Goal: Entertainment & Leisure: Consume media (video, audio)

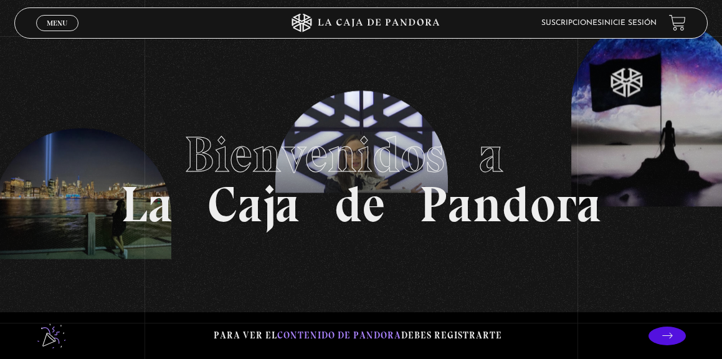
click at [616, 26] on link "Inicie sesión" at bounding box center [629, 22] width 55 height 7
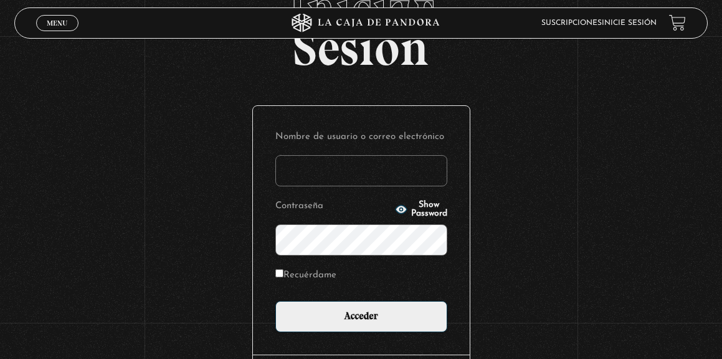
scroll to position [128, 0]
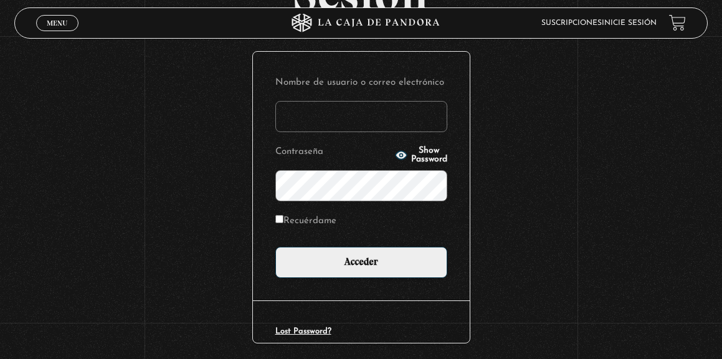
type input "[PERSON_NAME][EMAIL_ADDRESS][PERSON_NAME][DOMAIN_NAME]"
click at [280, 217] on input "Recuérdame" at bounding box center [279, 219] width 8 height 8
checkbox input "true"
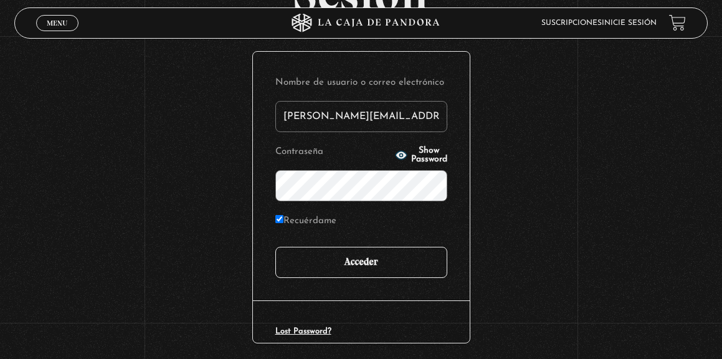
click at [356, 263] on input "Acceder" at bounding box center [361, 262] width 172 height 31
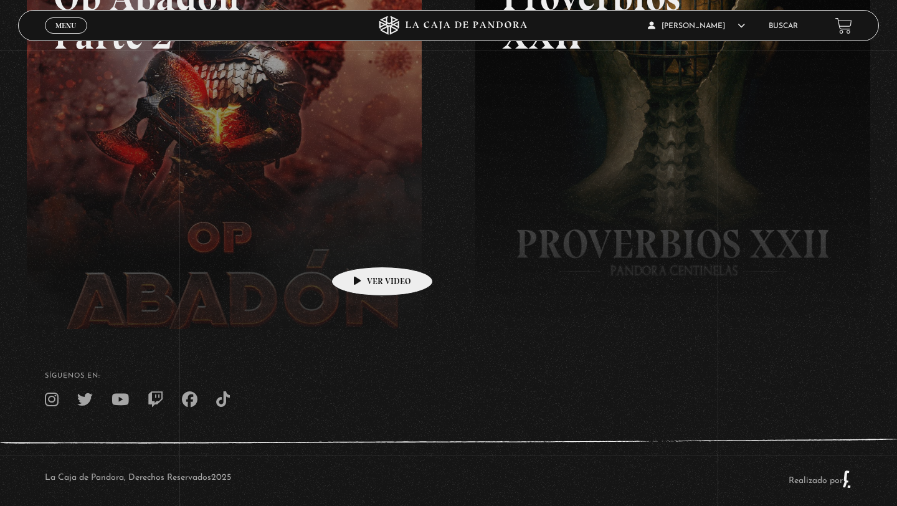
scroll to position [293, 0]
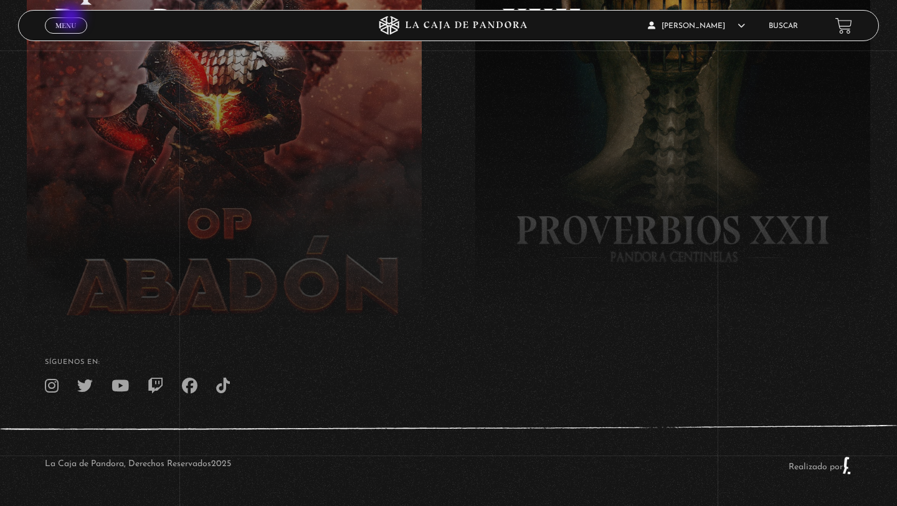
click at [72, 18] on link "Menu Cerrar" at bounding box center [66, 25] width 42 height 16
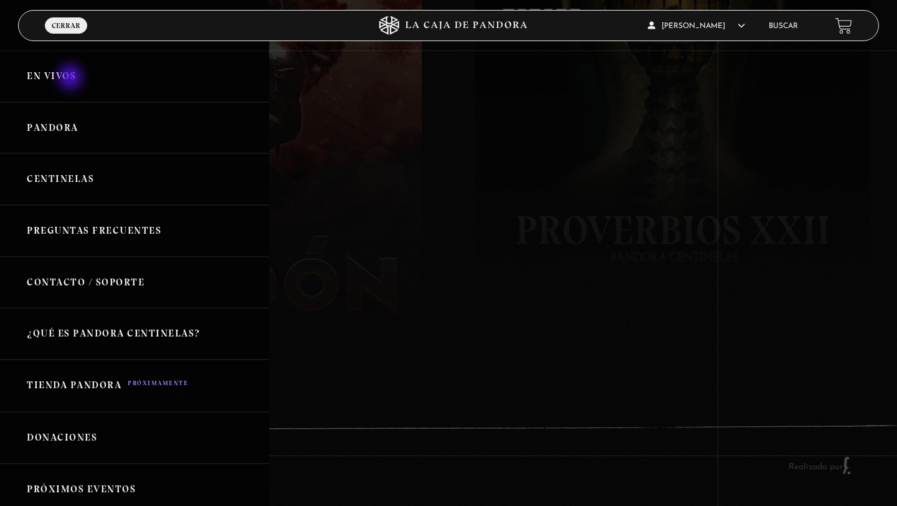
click at [72, 79] on link "En vivos" at bounding box center [134, 76] width 269 height 52
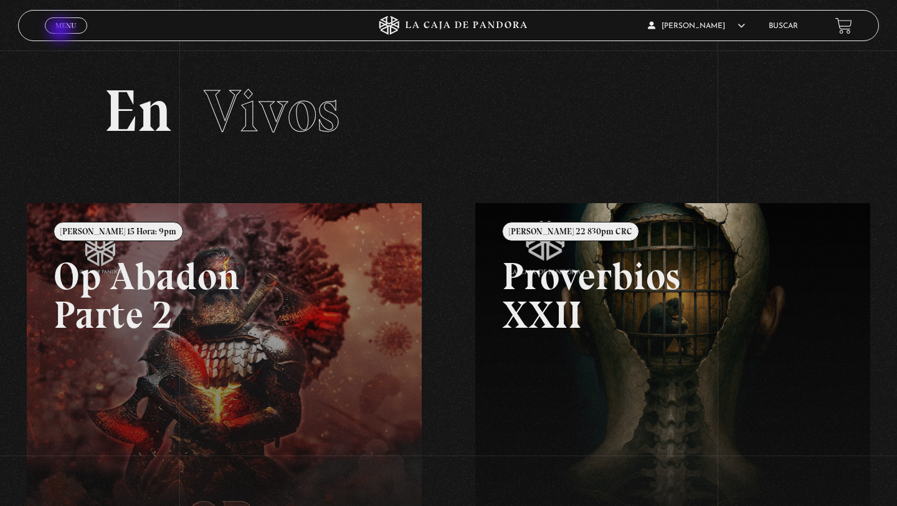
click at [62, 31] on link "Menu Cerrar" at bounding box center [66, 25] width 42 height 16
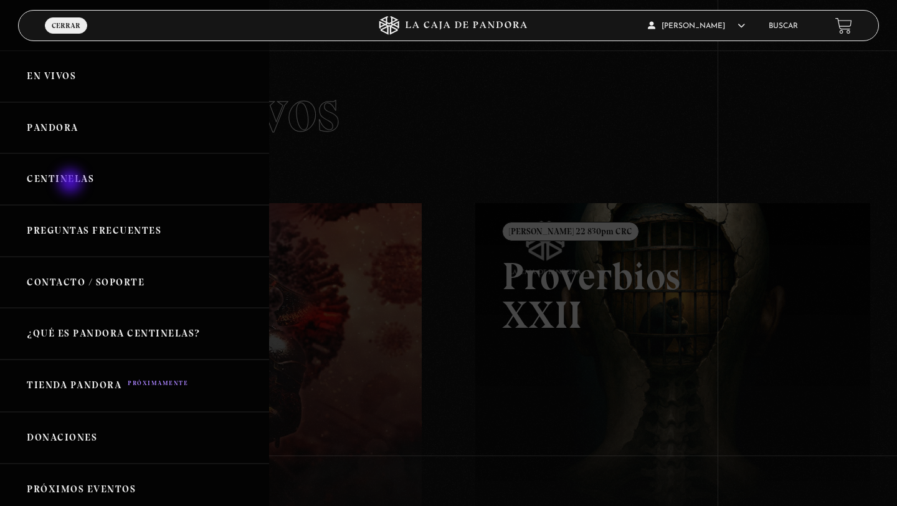
click at [72, 183] on link "Centinelas" at bounding box center [134, 179] width 269 height 52
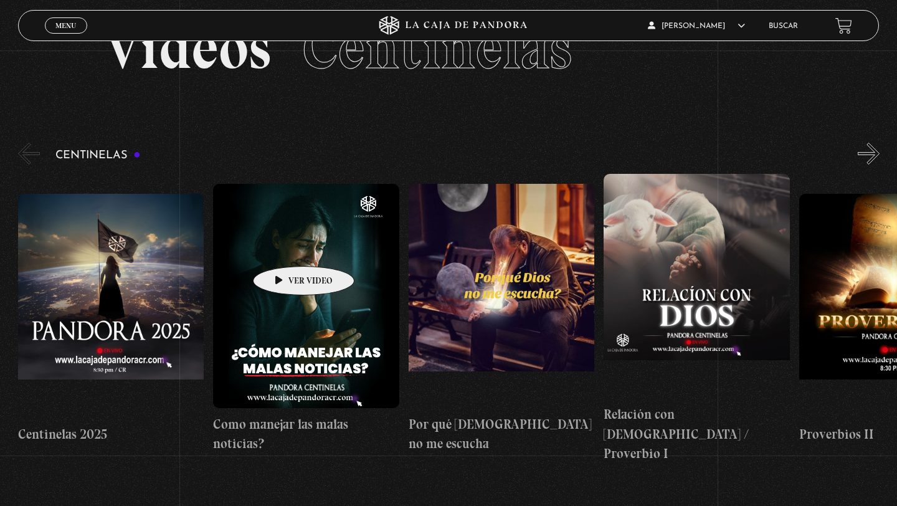
scroll to position [69, 0]
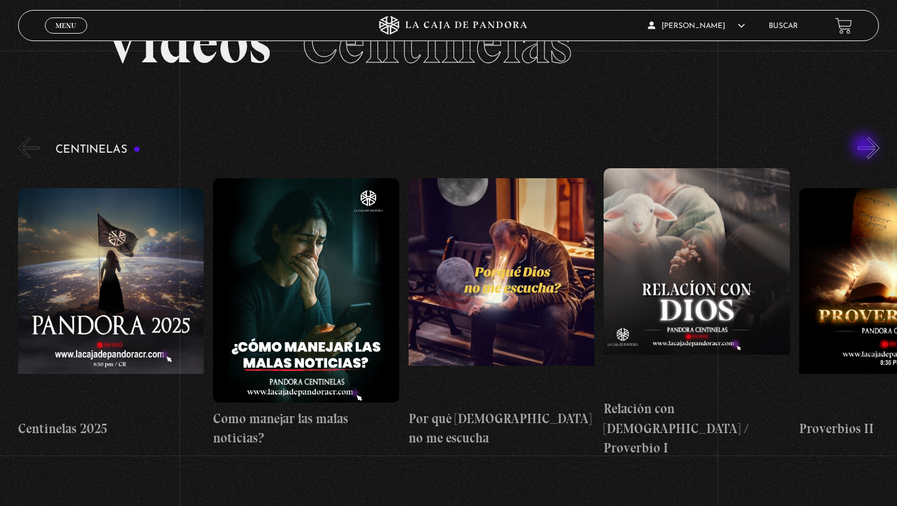
click at [866, 147] on button "»" at bounding box center [869, 148] width 22 height 22
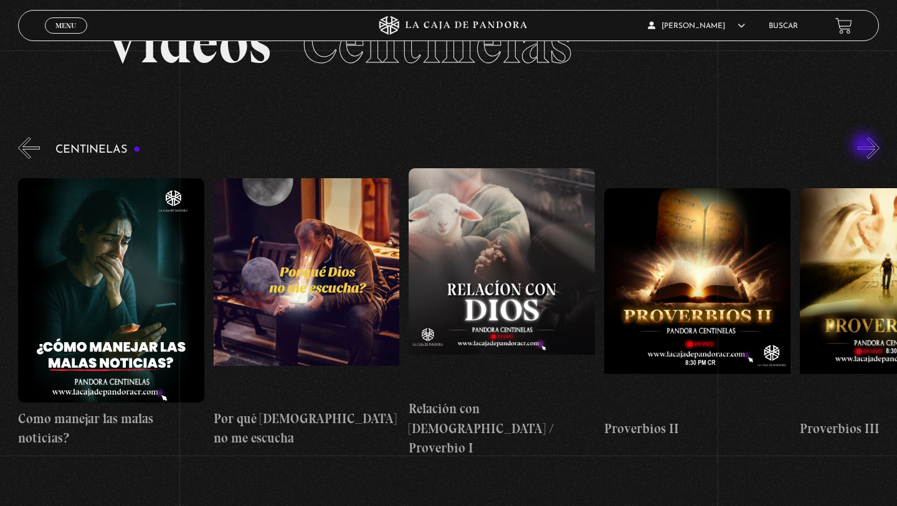
click at [866, 146] on button "»" at bounding box center [869, 148] width 22 height 22
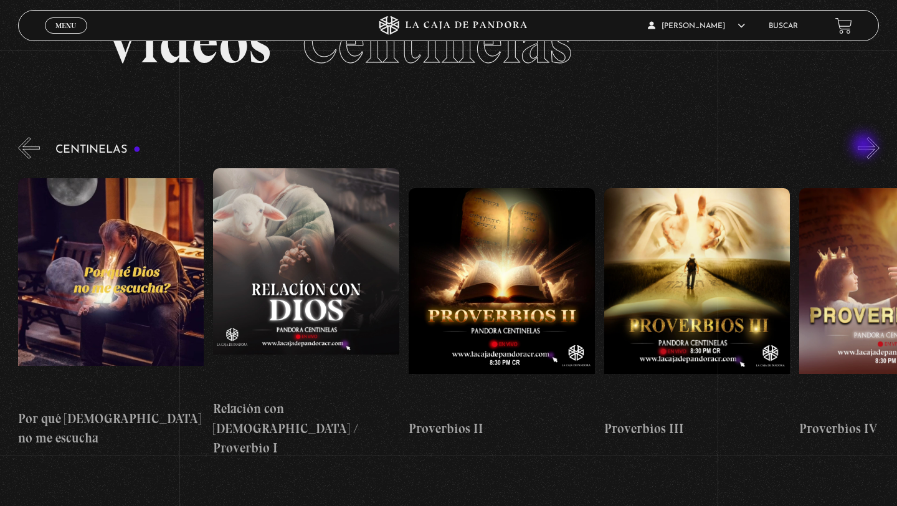
click at [866, 146] on button "»" at bounding box center [869, 148] width 22 height 22
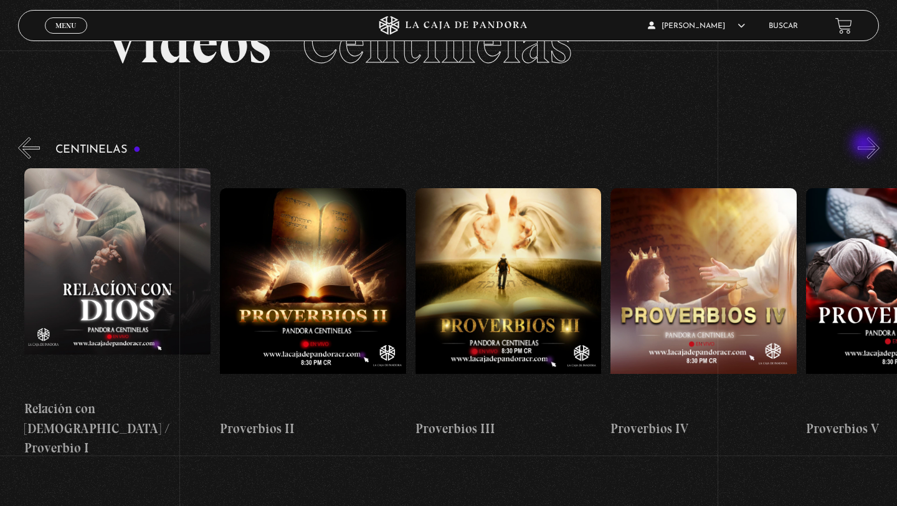
click at [866, 145] on button "»" at bounding box center [869, 148] width 22 height 22
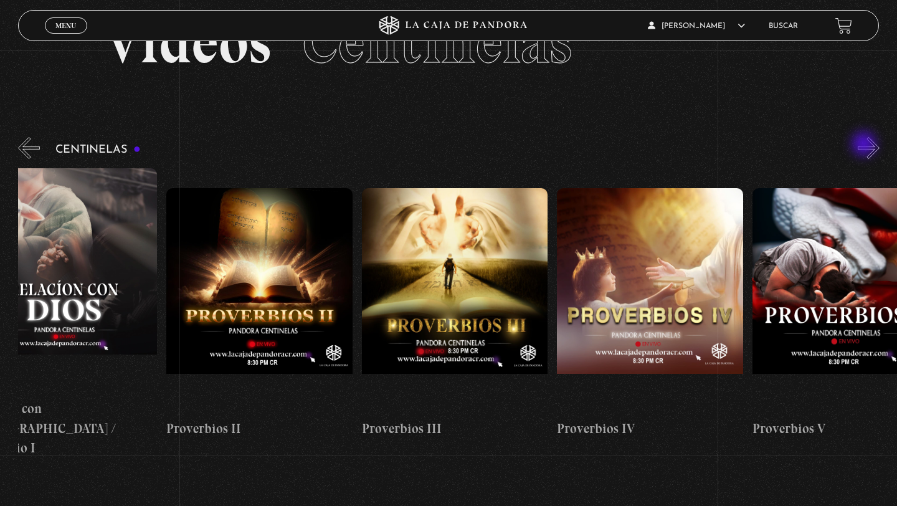
click at [866, 145] on button "»" at bounding box center [869, 148] width 22 height 22
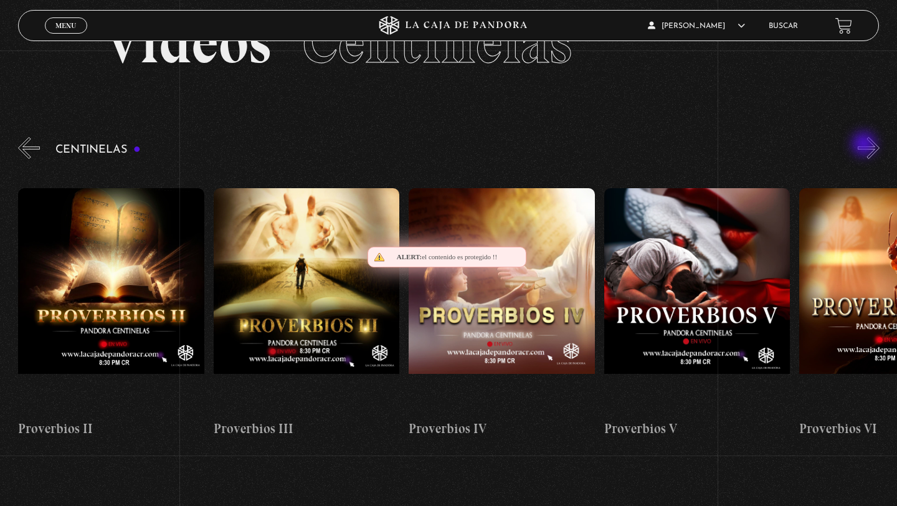
click at [866, 145] on button "»" at bounding box center [869, 148] width 22 height 22
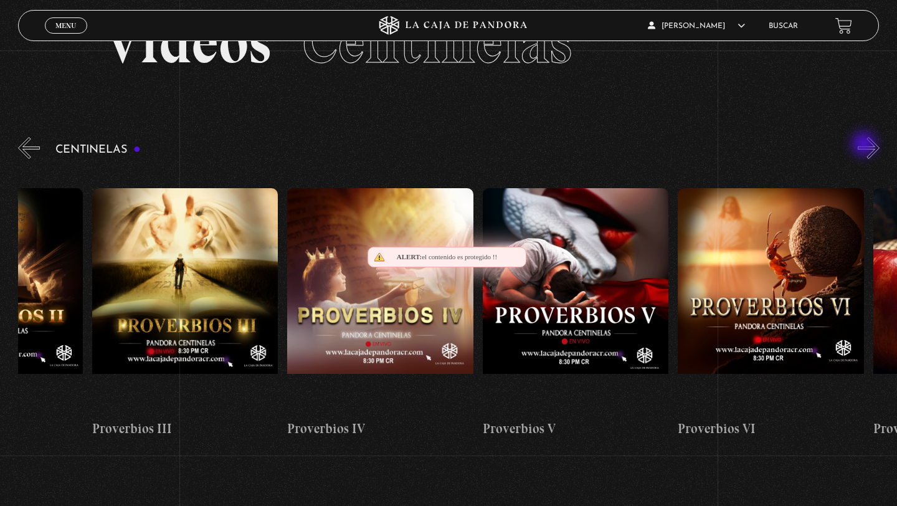
click at [866, 145] on button "»" at bounding box center [869, 148] width 22 height 22
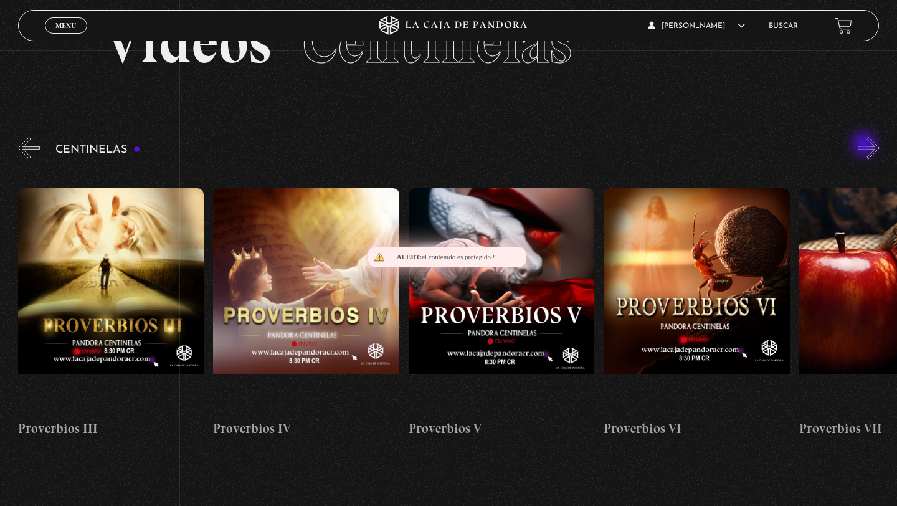
click at [866, 145] on button "»" at bounding box center [869, 148] width 22 height 22
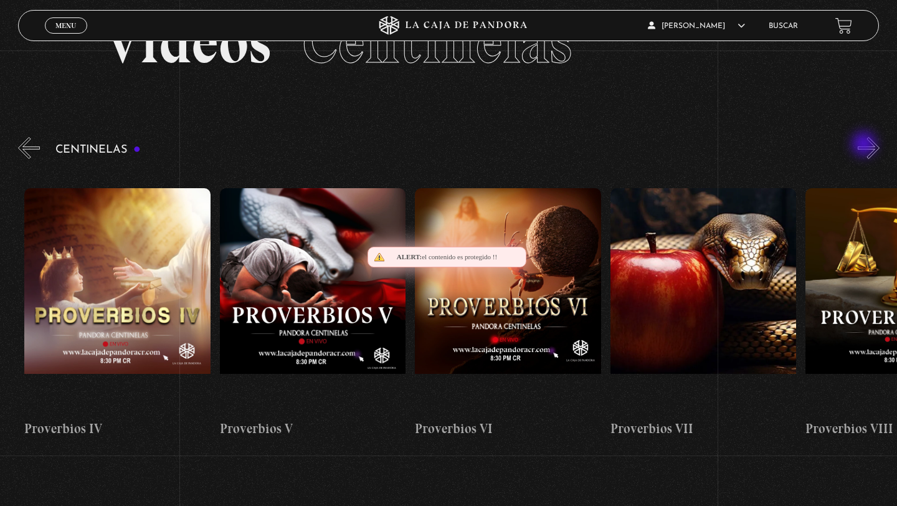
click at [866, 145] on button "»" at bounding box center [869, 148] width 22 height 22
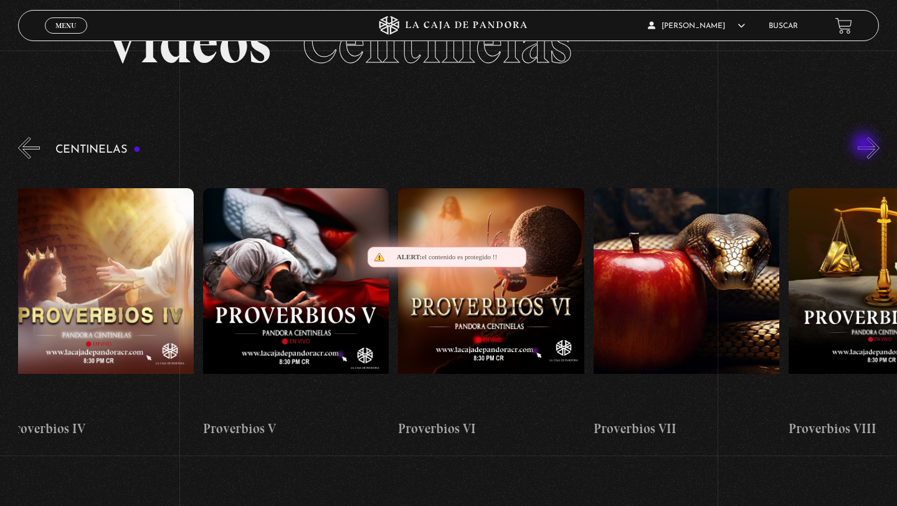
scroll to position [0, 1368]
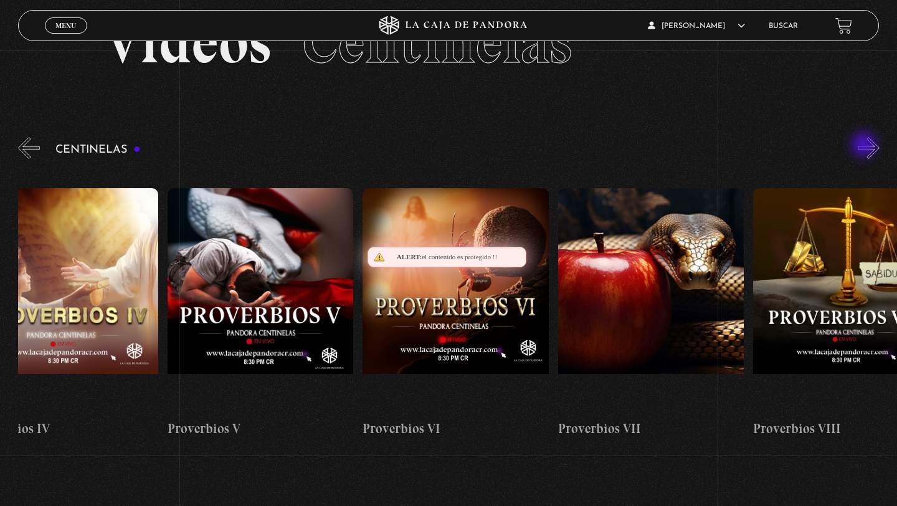
click at [866, 146] on button "»" at bounding box center [869, 148] width 22 height 22
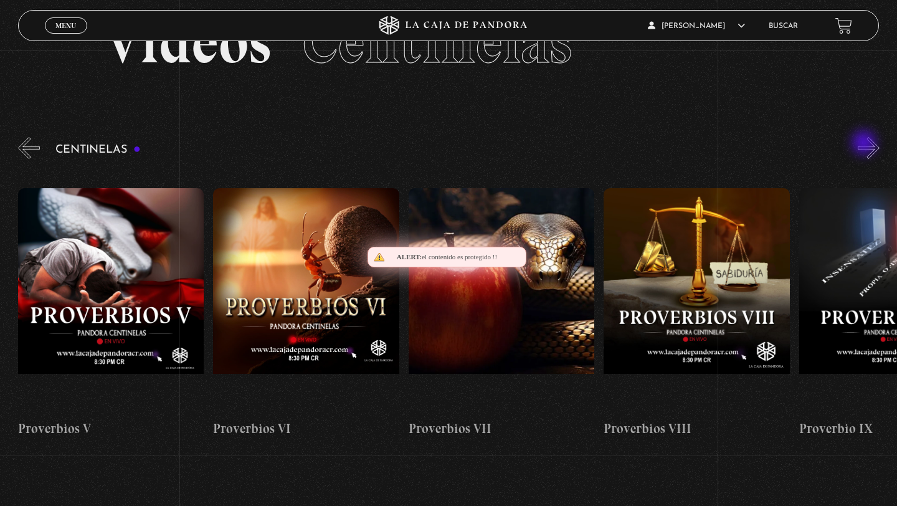
click at [866, 144] on button "»" at bounding box center [869, 148] width 22 height 22
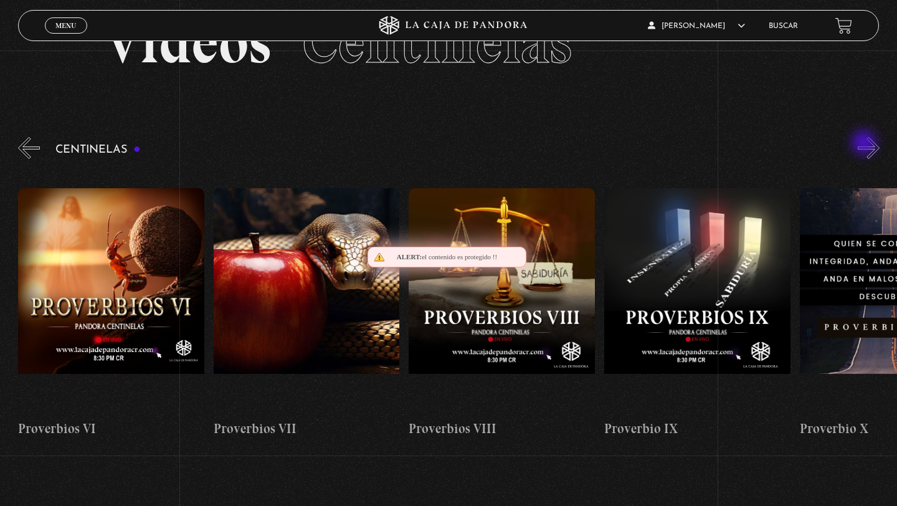
scroll to position [0, 1563]
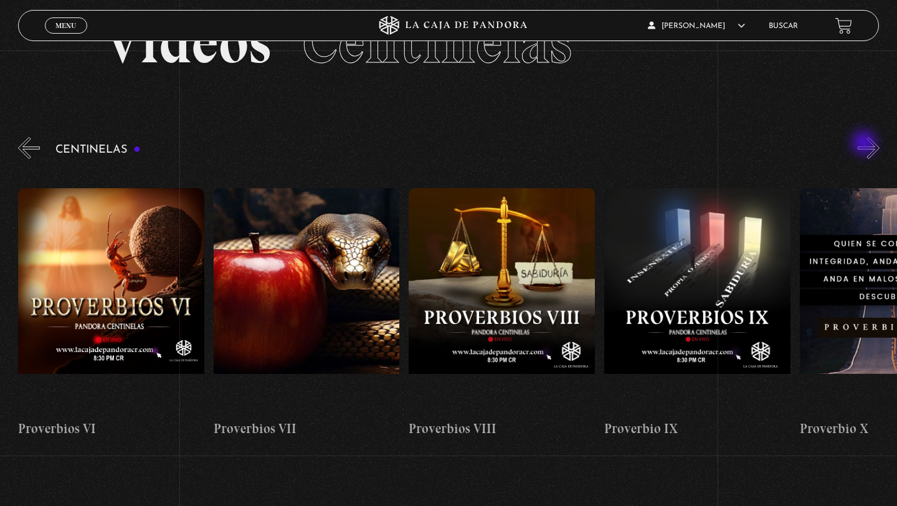
click at [866, 144] on button "»" at bounding box center [869, 148] width 22 height 22
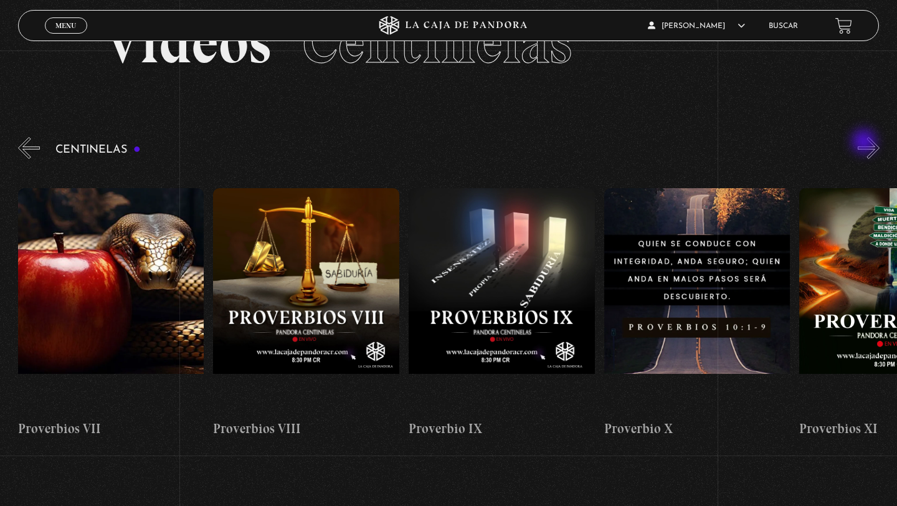
click at [866, 143] on button "»" at bounding box center [869, 148] width 22 height 22
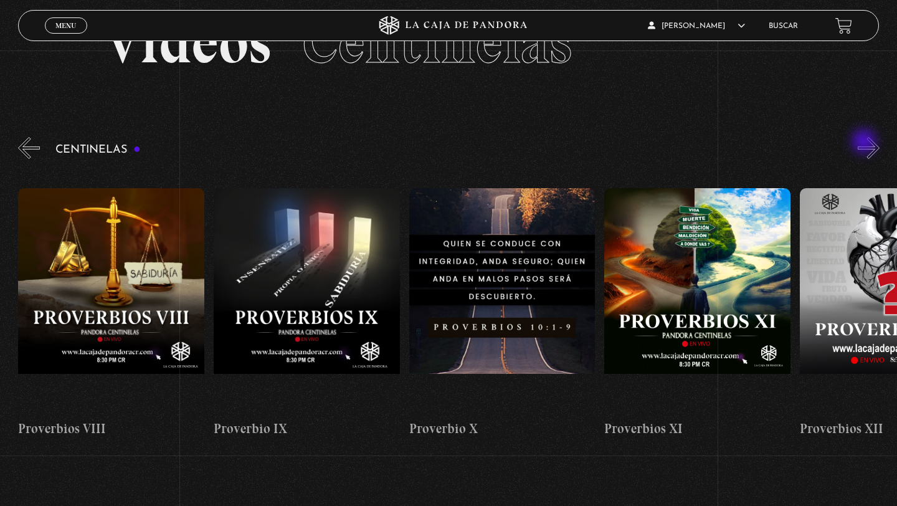
scroll to position [0, 1954]
click at [79, 32] on span "Cerrar" at bounding box center [66, 36] width 29 height 9
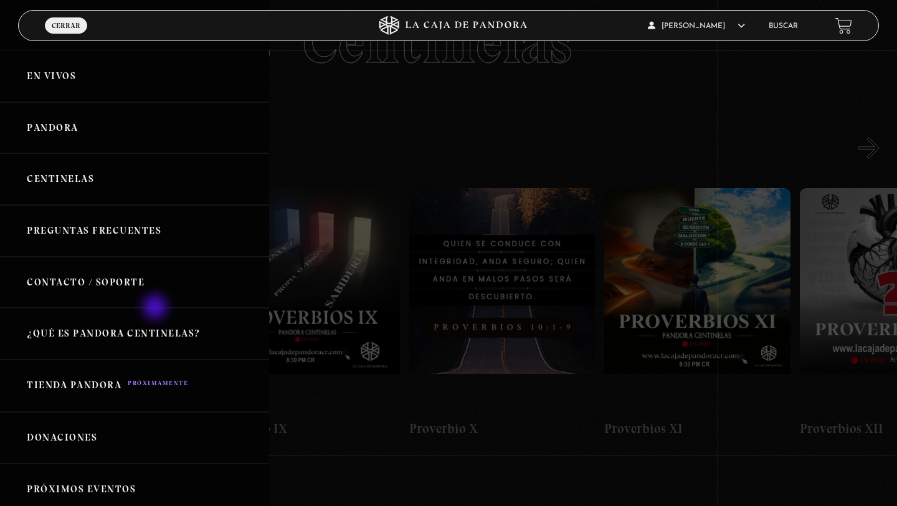
scroll to position [0, 0]
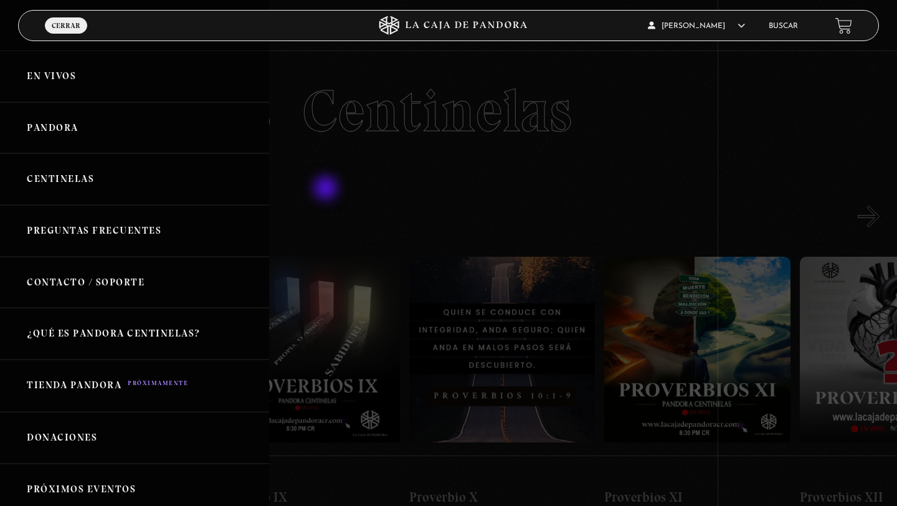
click at [327, 189] on div at bounding box center [448, 253] width 897 height 506
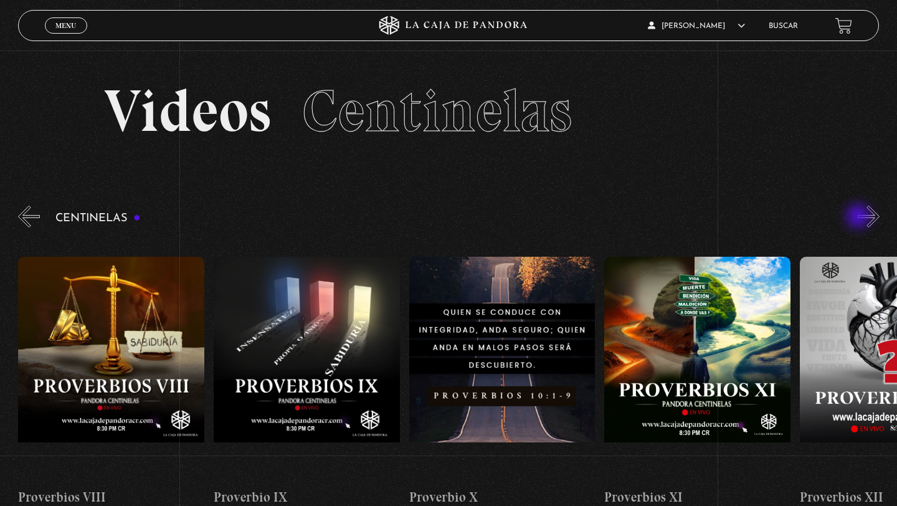
click at [860, 217] on button "»" at bounding box center [869, 217] width 22 height 22
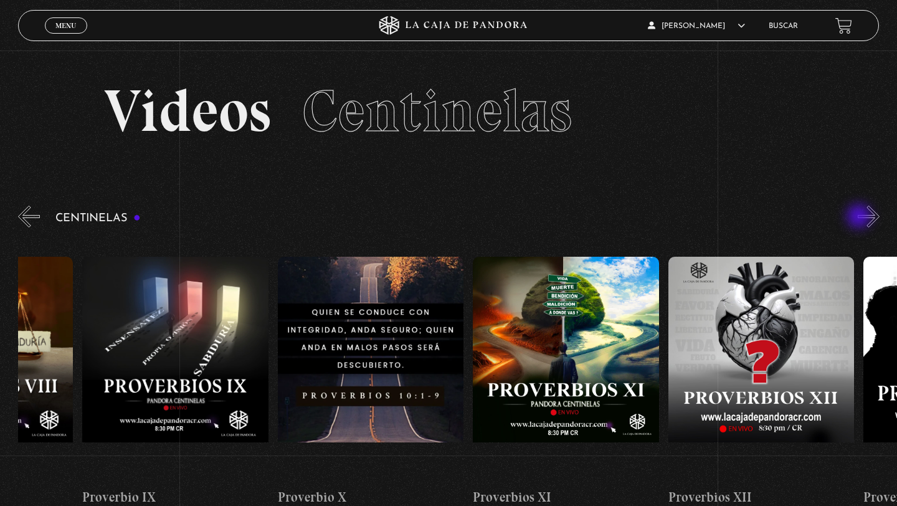
click at [861, 218] on button "»" at bounding box center [869, 217] width 22 height 22
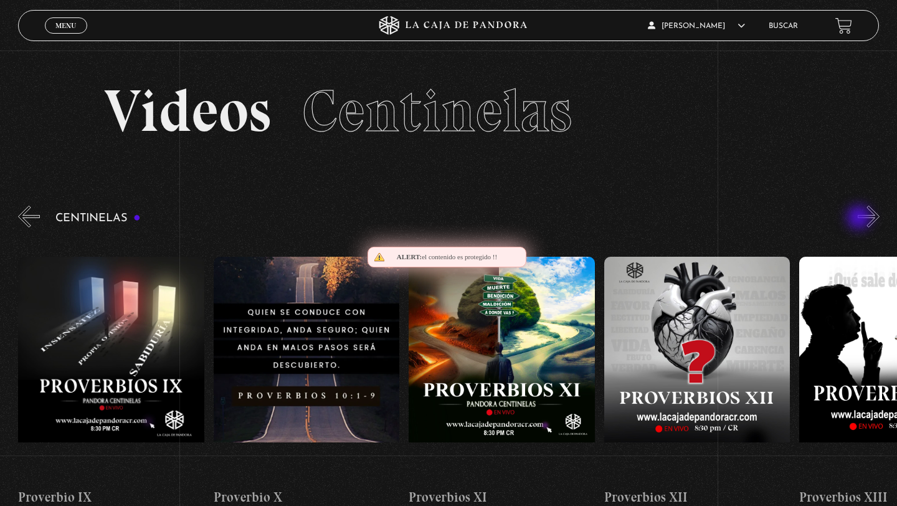
click at [861, 219] on button "»" at bounding box center [869, 217] width 22 height 22
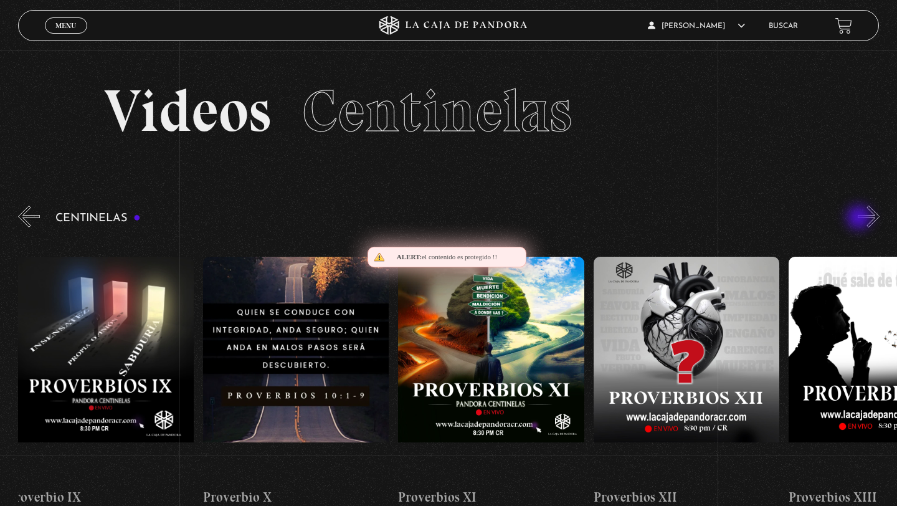
click at [861, 219] on button "»" at bounding box center [869, 217] width 22 height 22
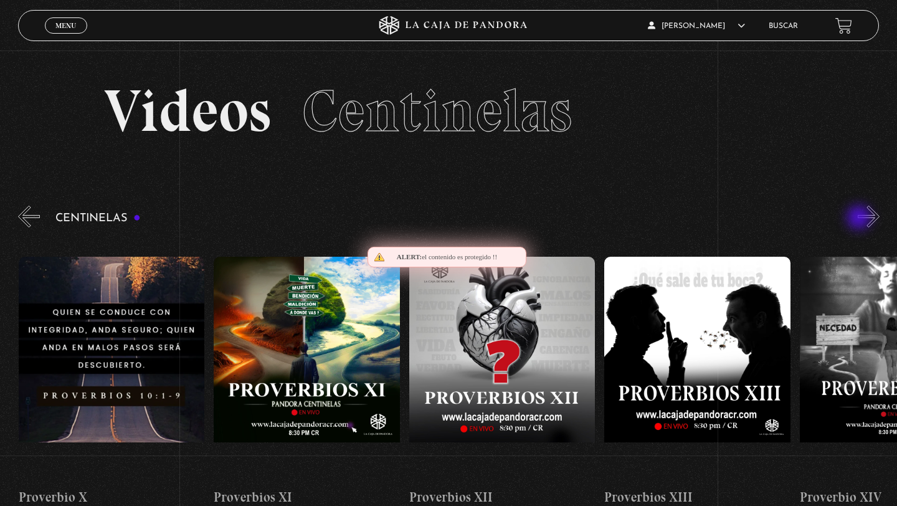
click at [861, 219] on button "»" at bounding box center [869, 217] width 22 height 22
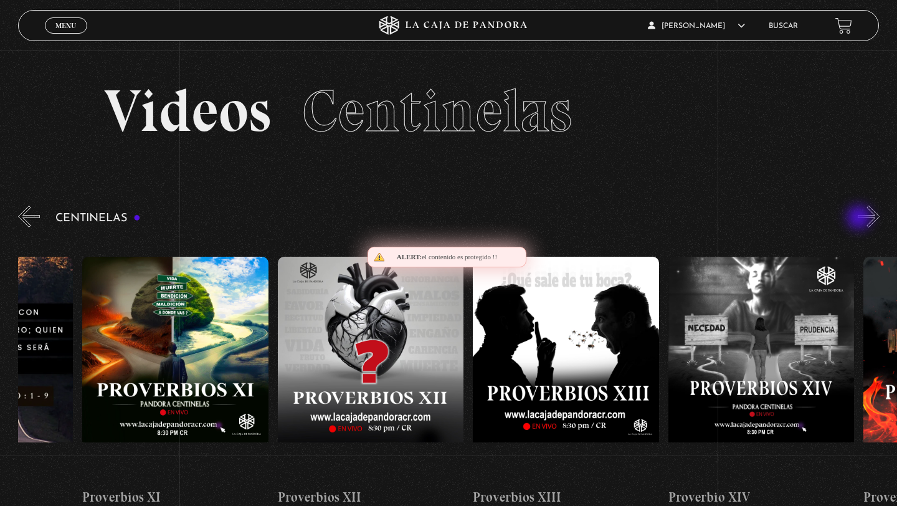
click at [861, 219] on button "»" at bounding box center [869, 217] width 22 height 22
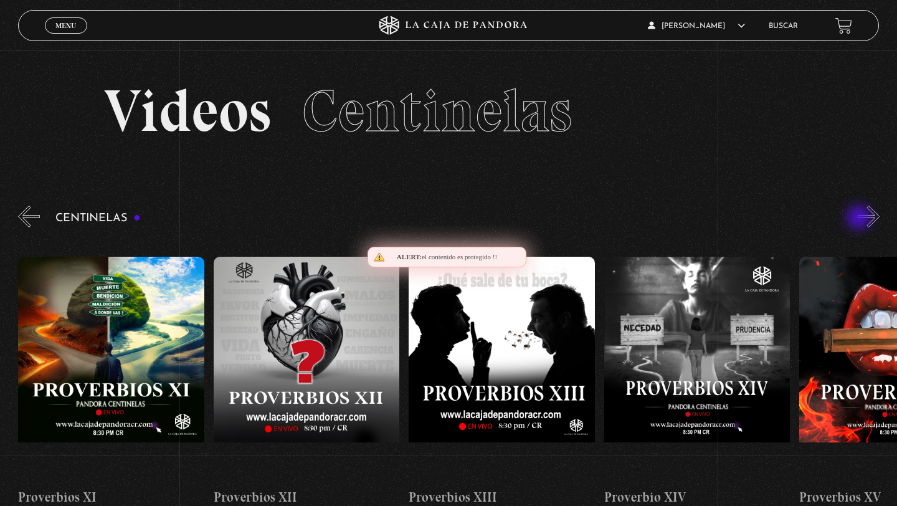
click at [861, 219] on button "»" at bounding box center [869, 217] width 22 height 22
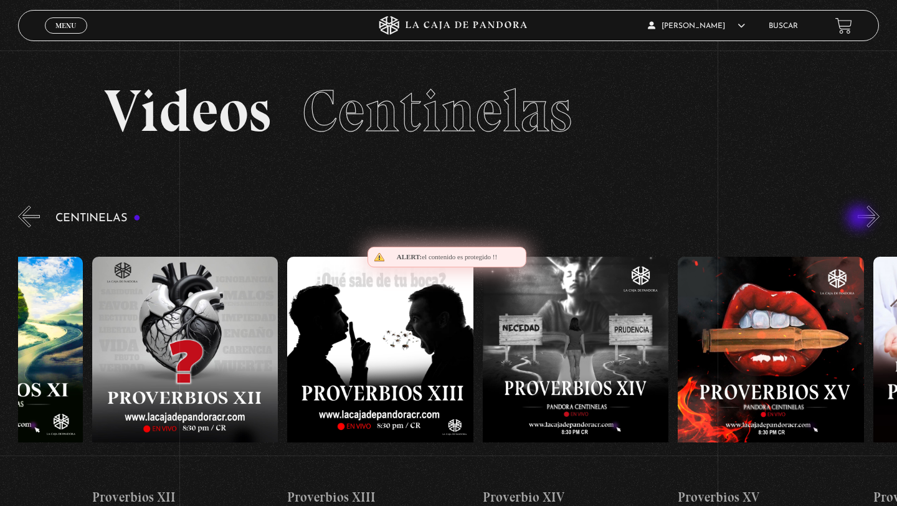
click at [861, 219] on button "»" at bounding box center [869, 217] width 22 height 22
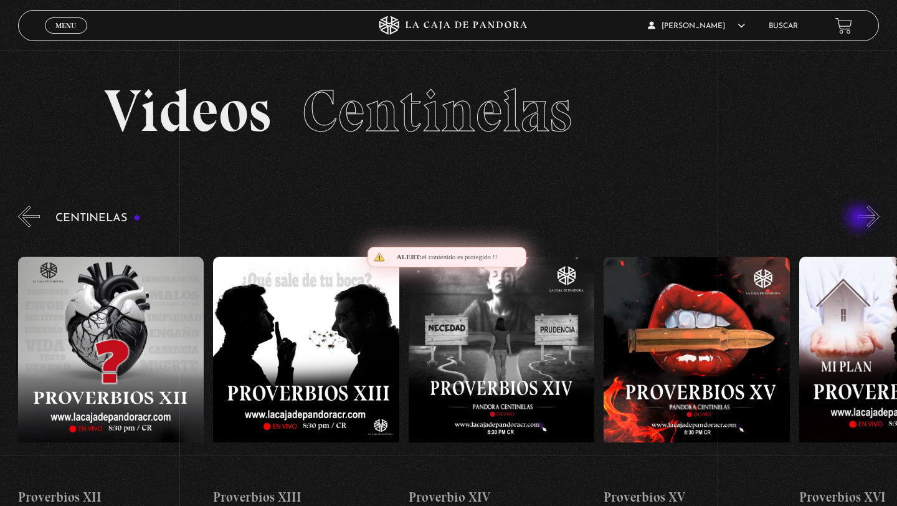
click at [861, 219] on button "»" at bounding box center [869, 217] width 22 height 22
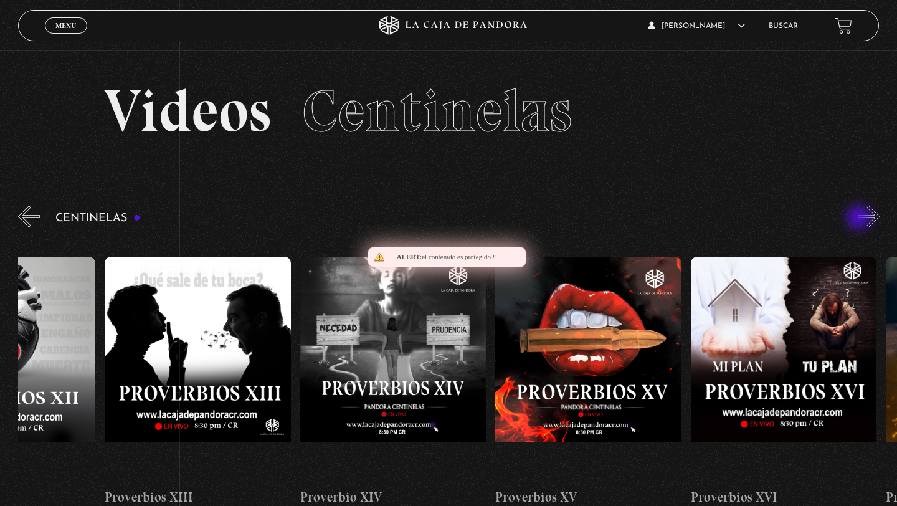
click at [861, 219] on button "»" at bounding box center [869, 217] width 22 height 22
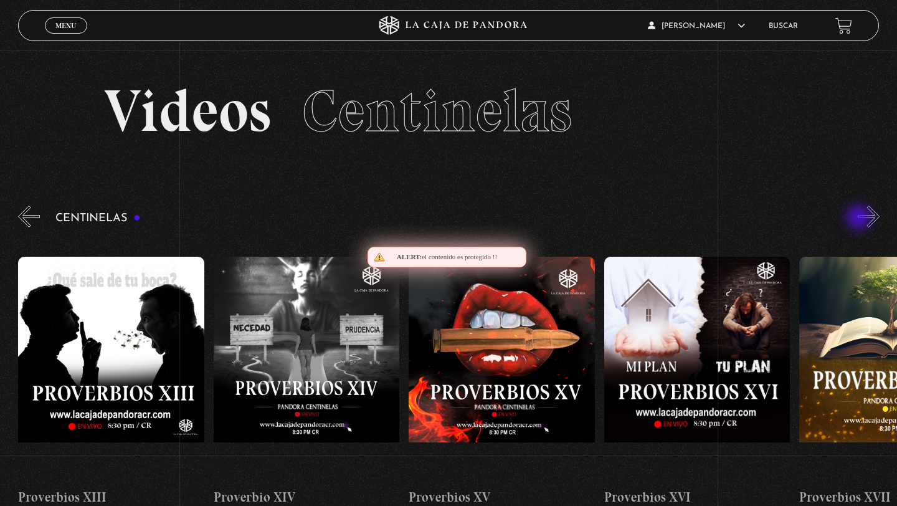
click at [861, 219] on button "»" at bounding box center [869, 217] width 22 height 22
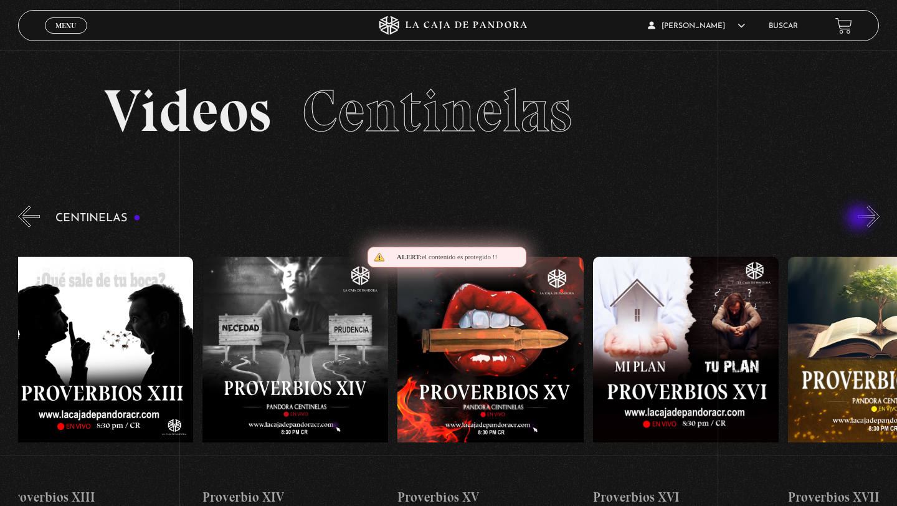
click at [861, 219] on button "»" at bounding box center [869, 217] width 22 height 22
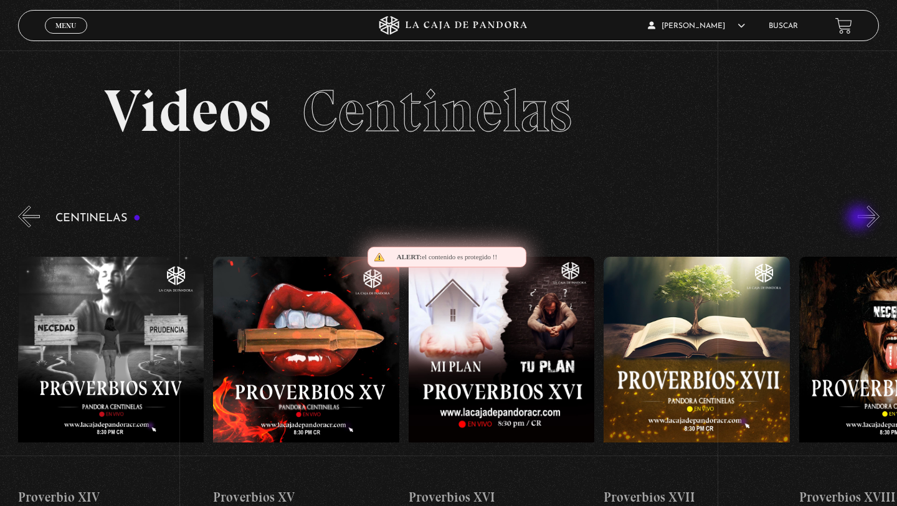
click at [861, 219] on button "»" at bounding box center [869, 217] width 22 height 22
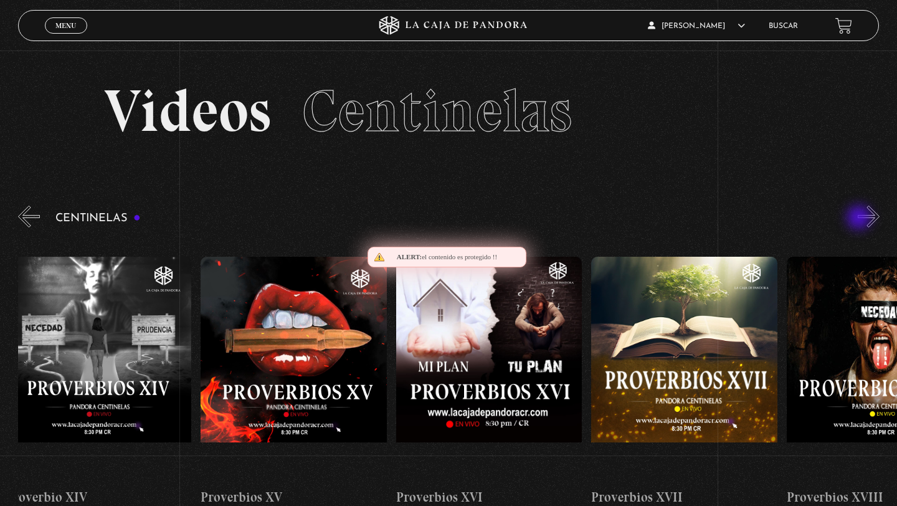
click at [861, 219] on button "»" at bounding box center [869, 217] width 22 height 22
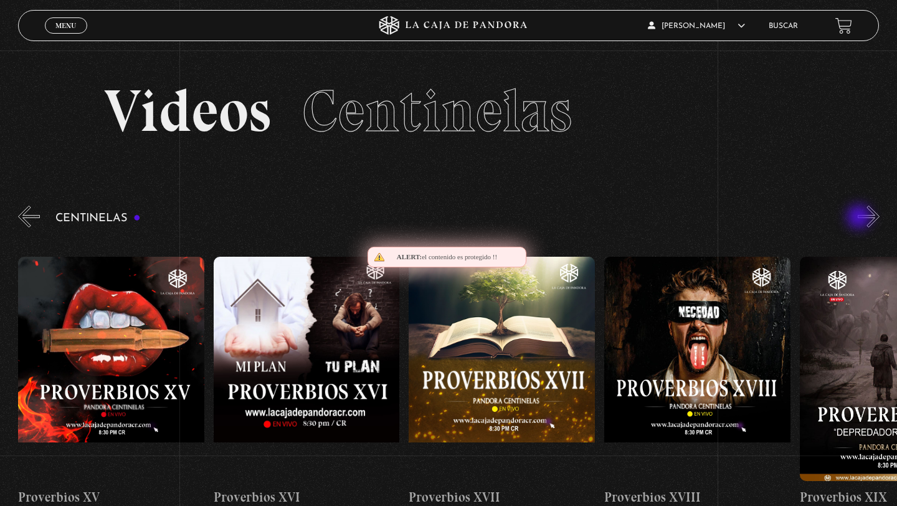
click at [861, 218] on button "»" at bounding box center [869, 217] width 22 height 22
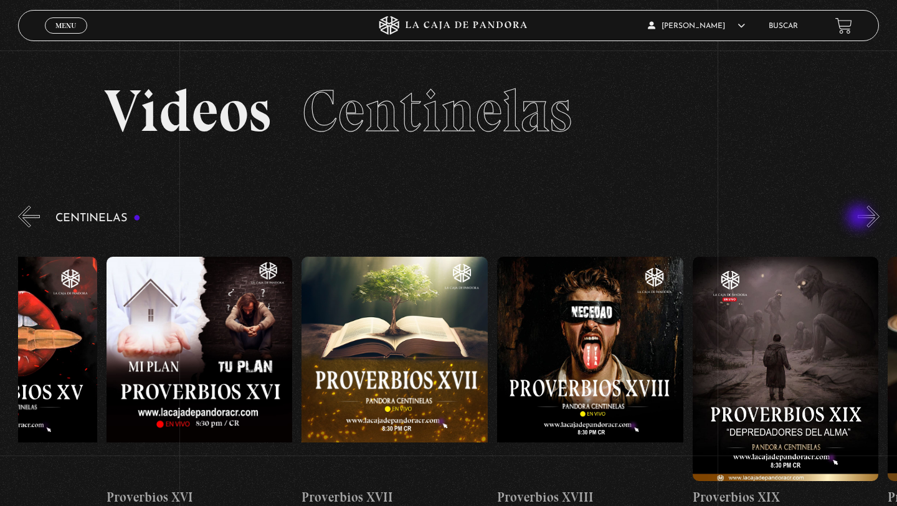
click at [861, 218] on button "»" at bounding box center [869, 217] width 22 height 22
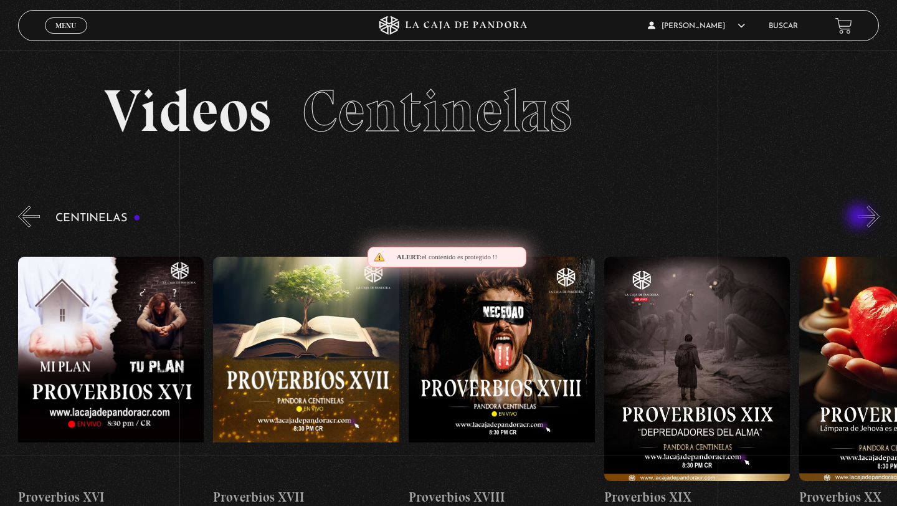
click at [861, 217] on button "»" at bounding box center [869, 217] width 22 height 22
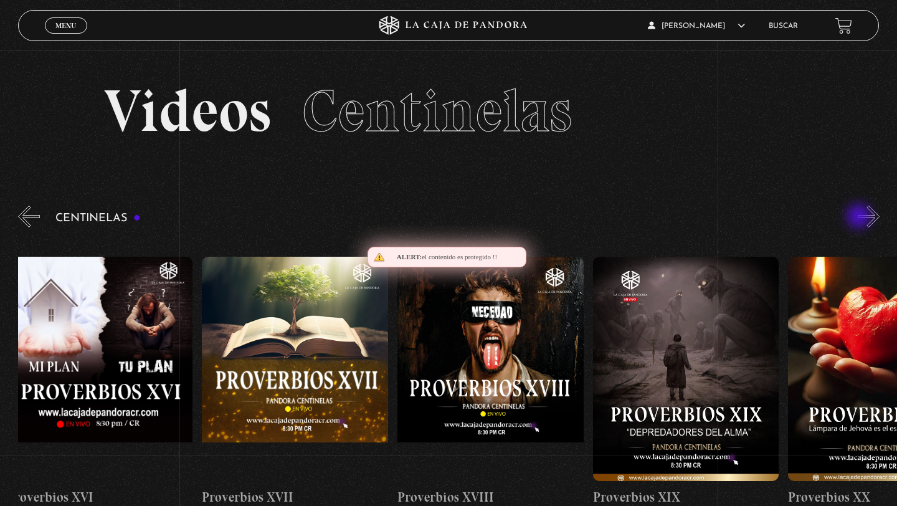
click at [861, 217] on button "»" at bounding box center [869, 217] width 22 height 22
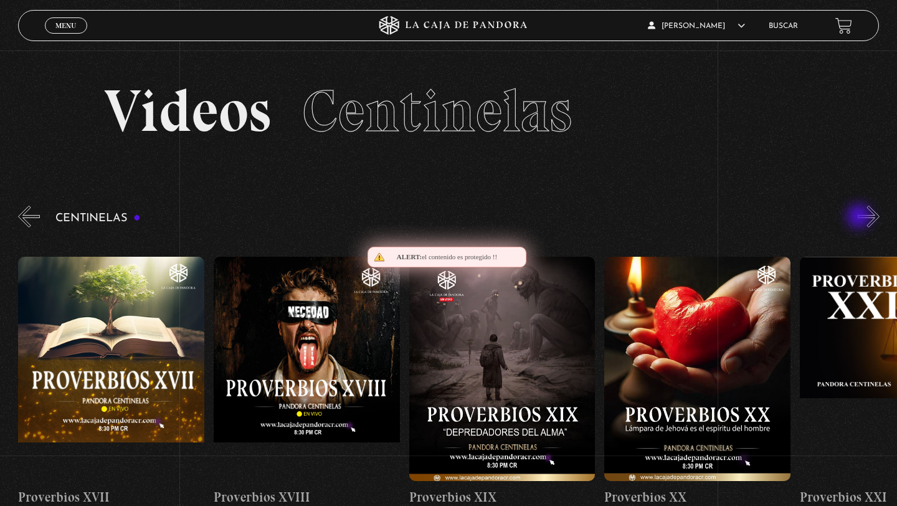
click at [861, 217] on button "»" at bounding box center [869, 217] width 22 height 22
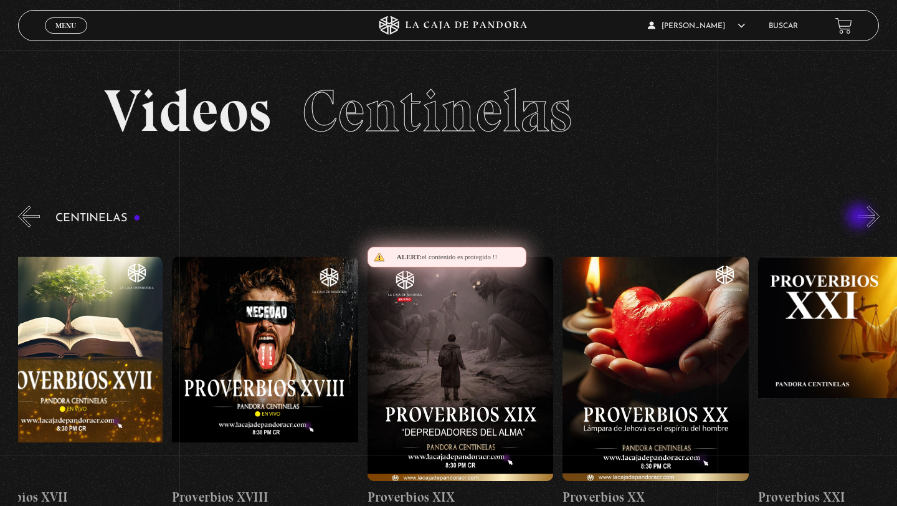
click at [861, 217] on button "»" at bounding box center [869, 217] width 22 height 22
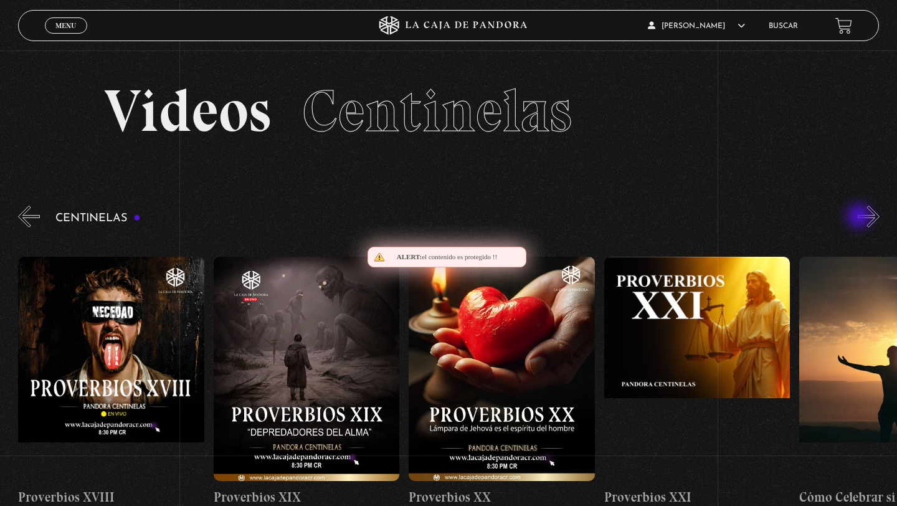
click at [861, 217] on button "»" at bounding box center [869, 217] width 22 height 22
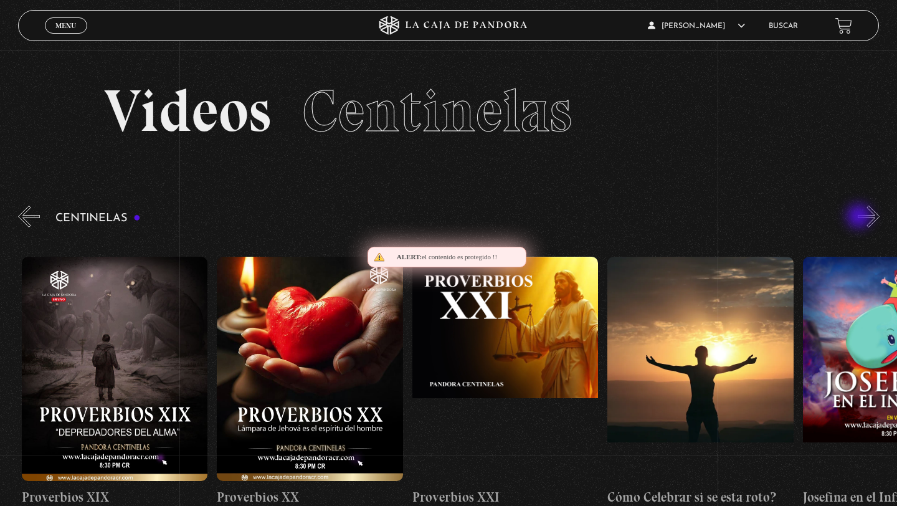
click at [861, 217] on button "»" at bounding box center [869, 217] width 22 height 22
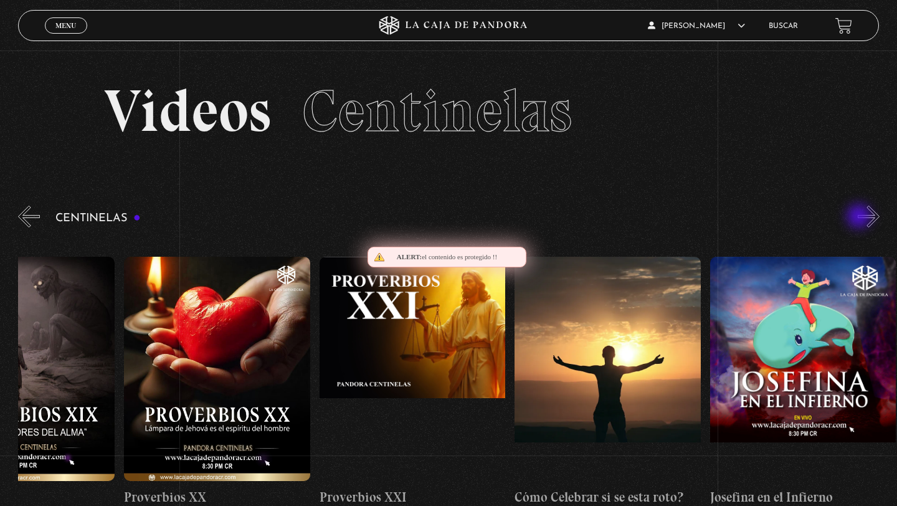
click at [861, 217] on button "»" at bounding box center [869, 217] width 22 height 22
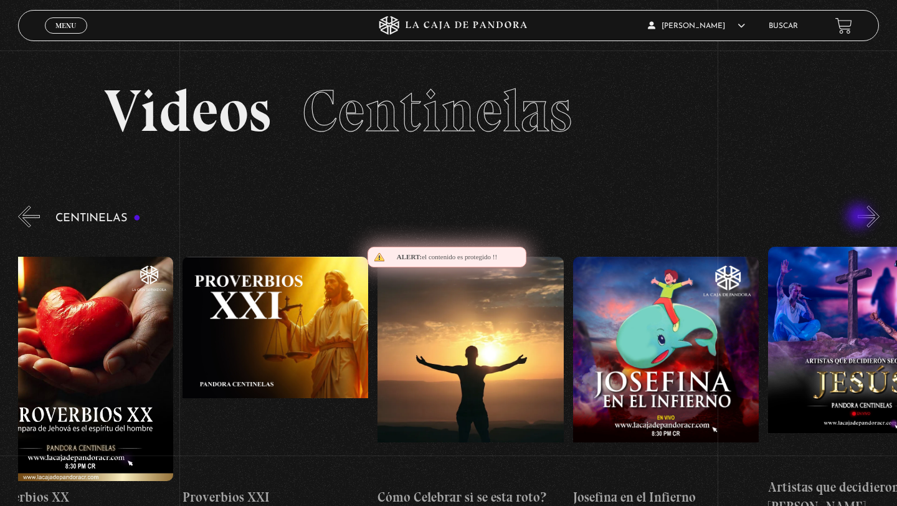
click at [861, 217] on button "»" at bounding box center [869, 217] width 22 height 22
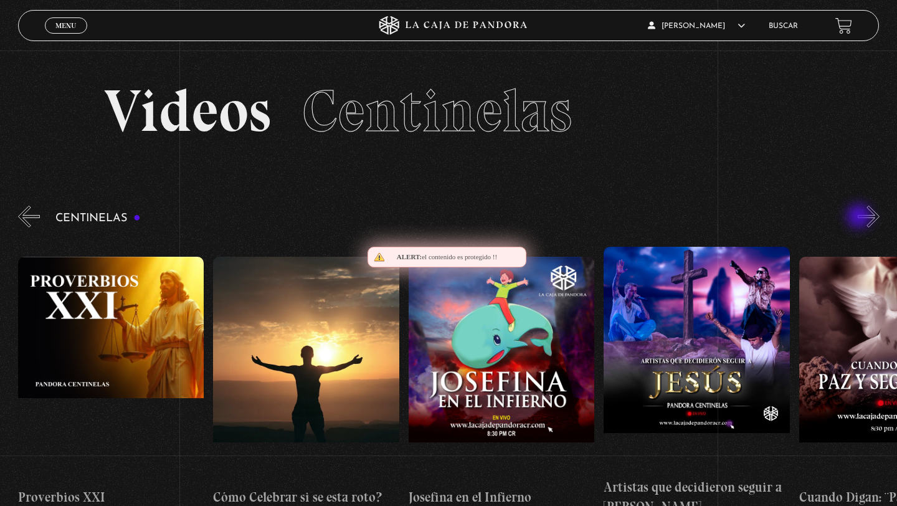
click at [861, 217] on button "»" at bounding box center [869, 217] width 22 height 22
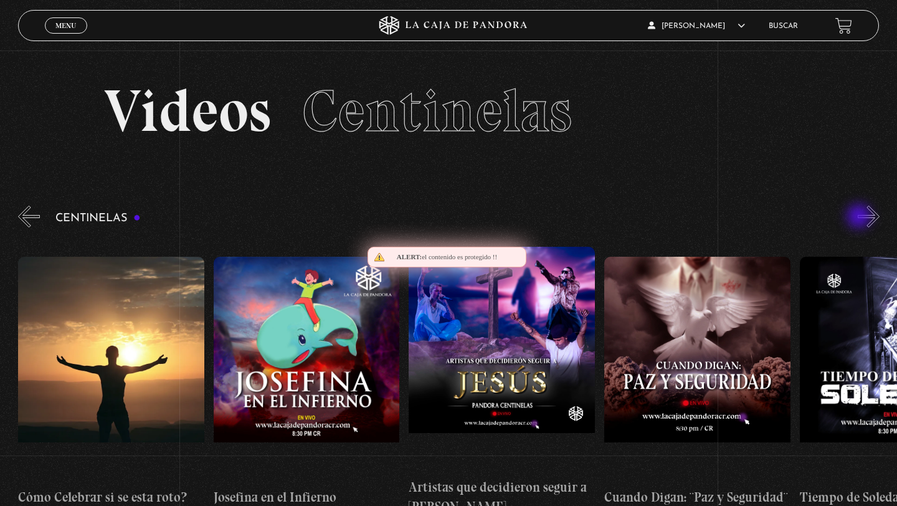
scroll to position [0, 4689]
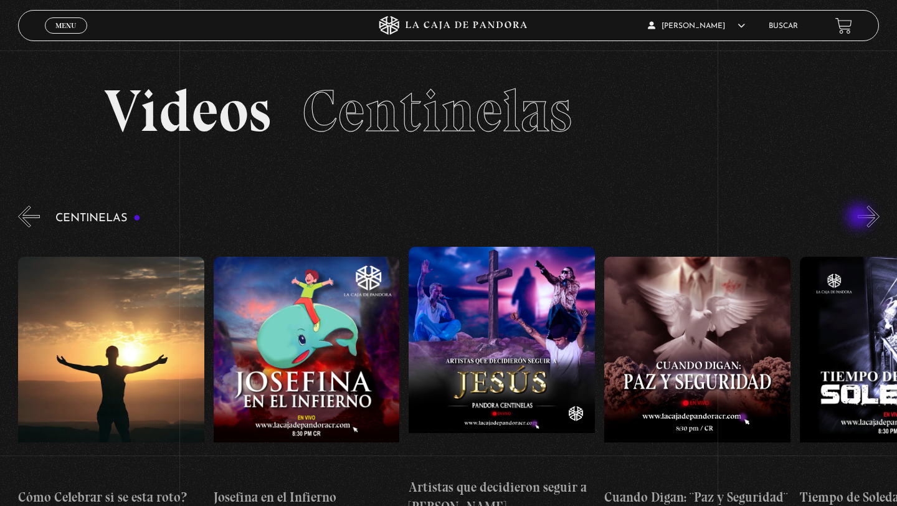
click at [861, 217] on button "»" at bounding box center [869, 217] width 22 height 22
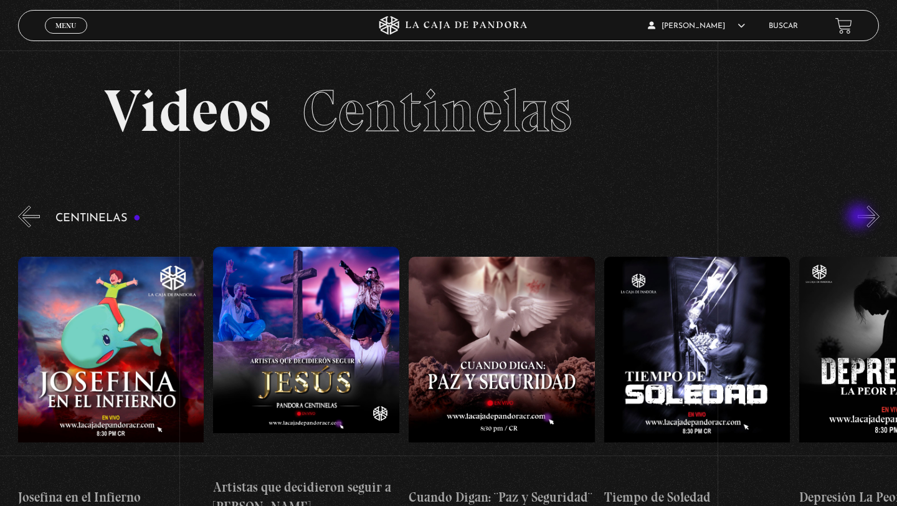
click at [861, 217] on button "»" at bounding box center [869, 217] width 22 height 22
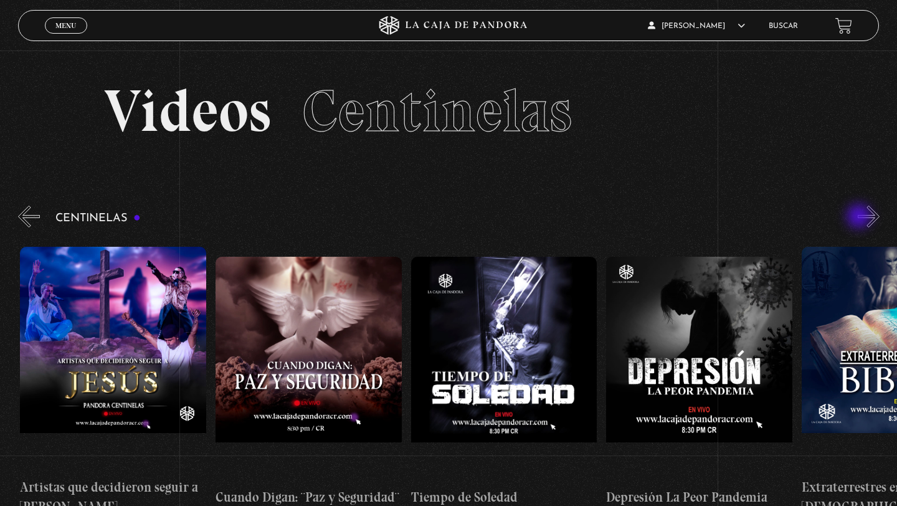
click at [861, 217] on button "»" at bounding box center [869, 217] width 22 height 22
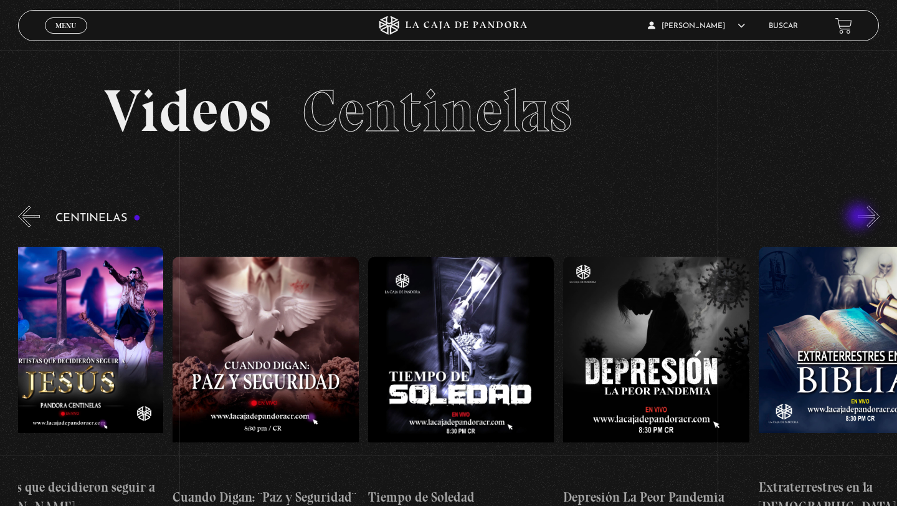
click at [861, 217] on button "»" at bounding box center [869, 217] width 22 height 22
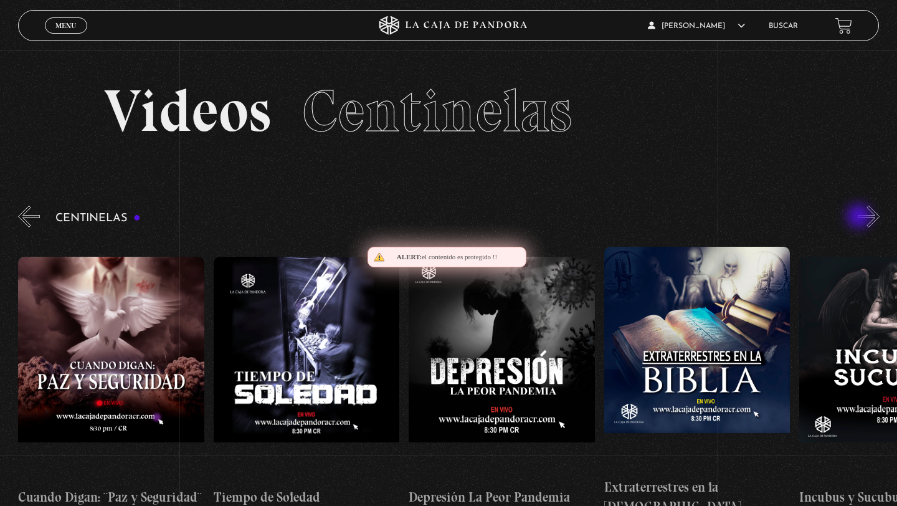
click at [861, 217] on button "»" at bounding box center [869, 217] width 22 height 22
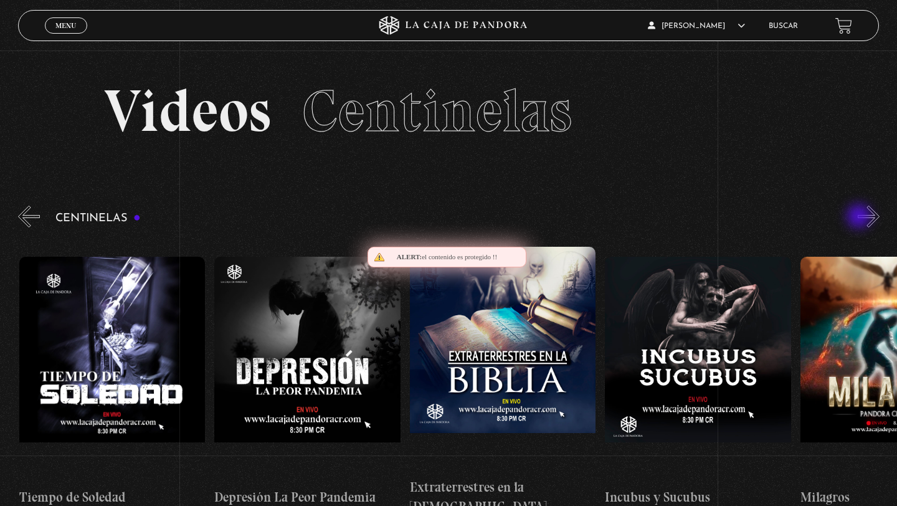
click at [861, 217] on button "»" at bounding box center [869, 217] width 22 height 22
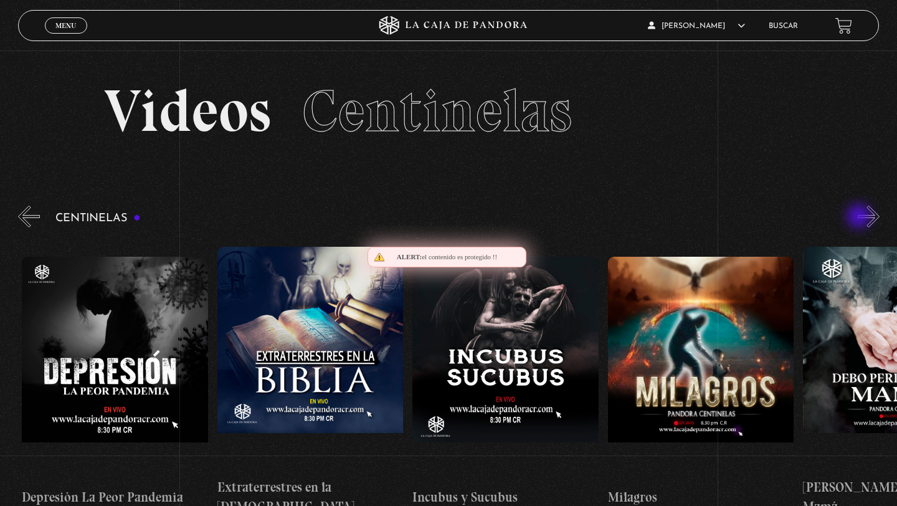
click at [861, 217] on button "»" at bounding box center [869, 217] width 22 height 22
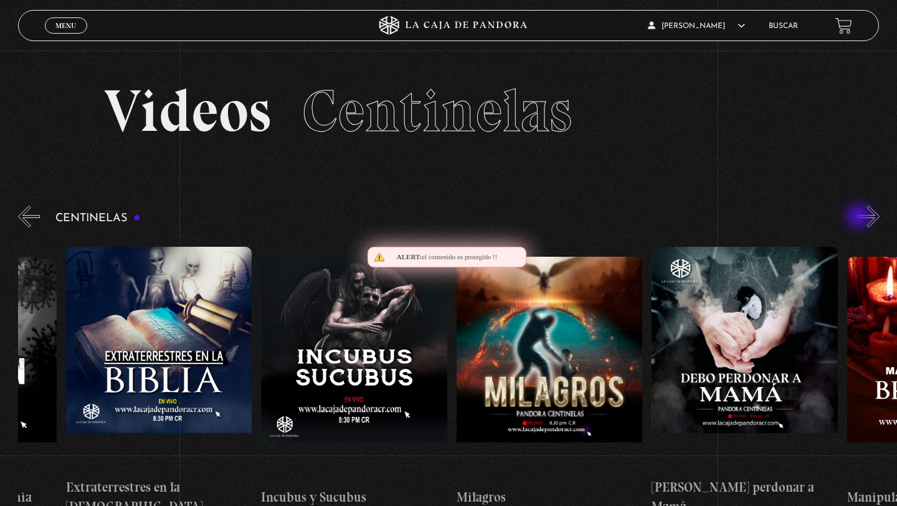
click at [861, 217] on button "»" at bounding box center [869, 217] width 22 height 22
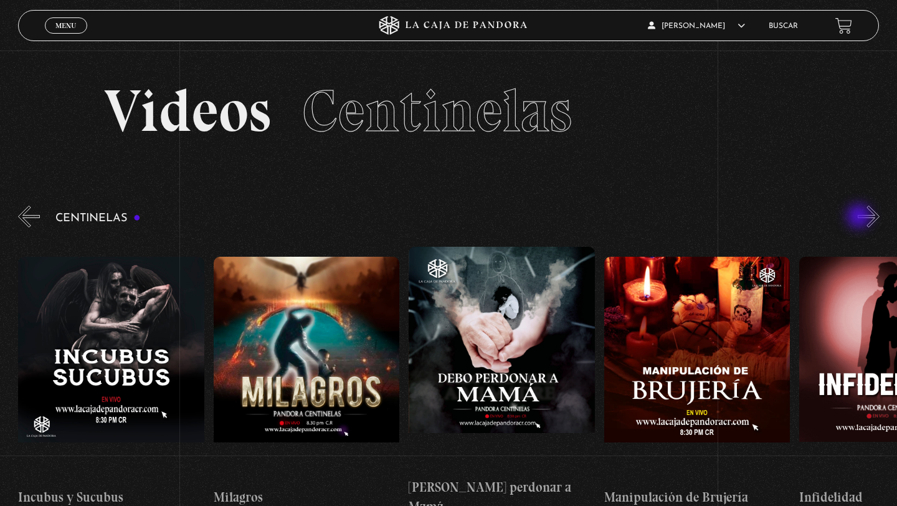
click at [861, 217] on button "»" at bounding box center [869, 217] width 22 height 22
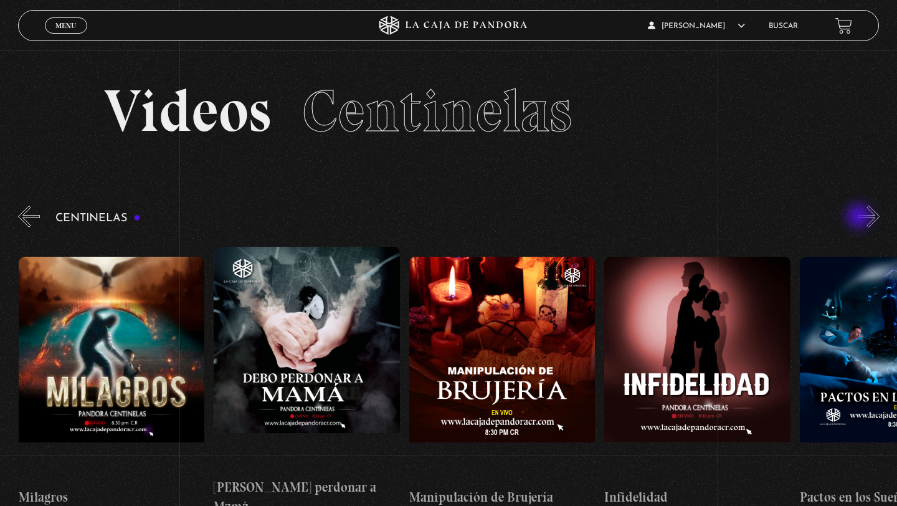
click at [861, 217] on button "»" at bounding box center [869, 217] width 22 height 22
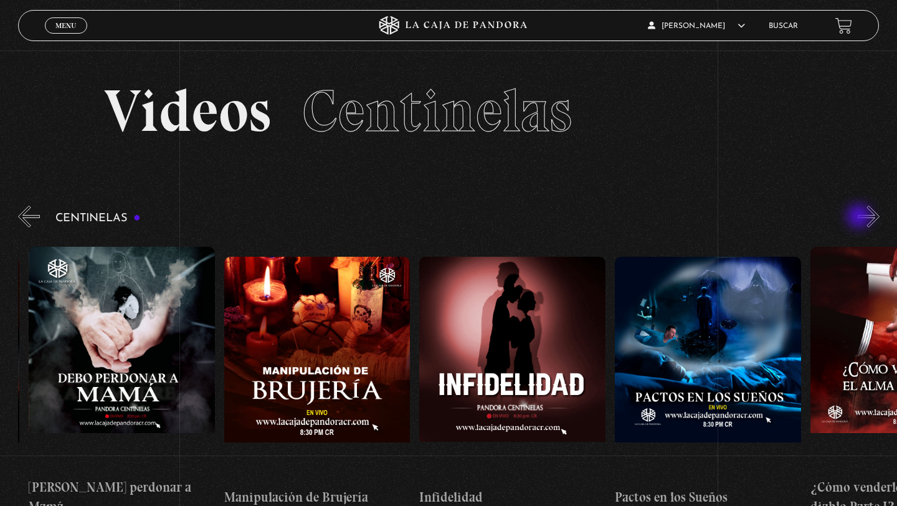
click at [861, 217] on button "»" at bounding box center [869, 217] width 22 height 22
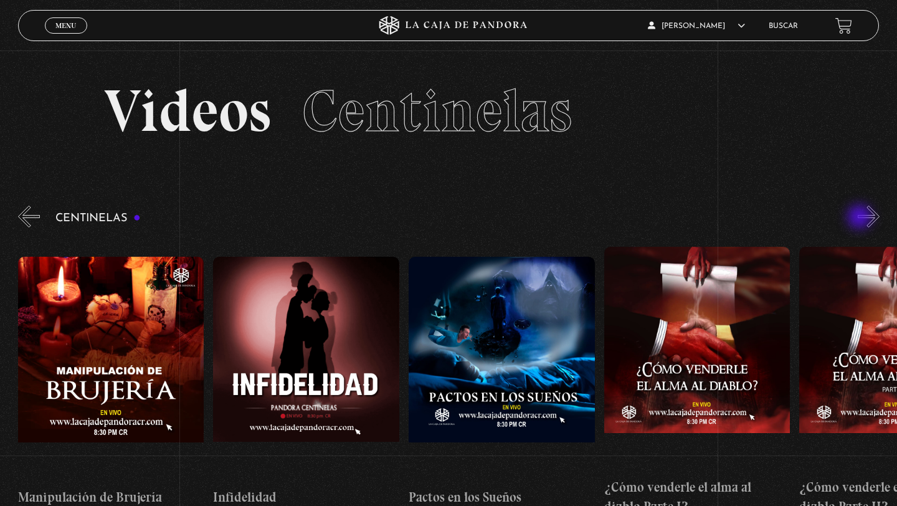
click at [861, 218] on button "»" at bounding box center [869, 217] width 22 height 22
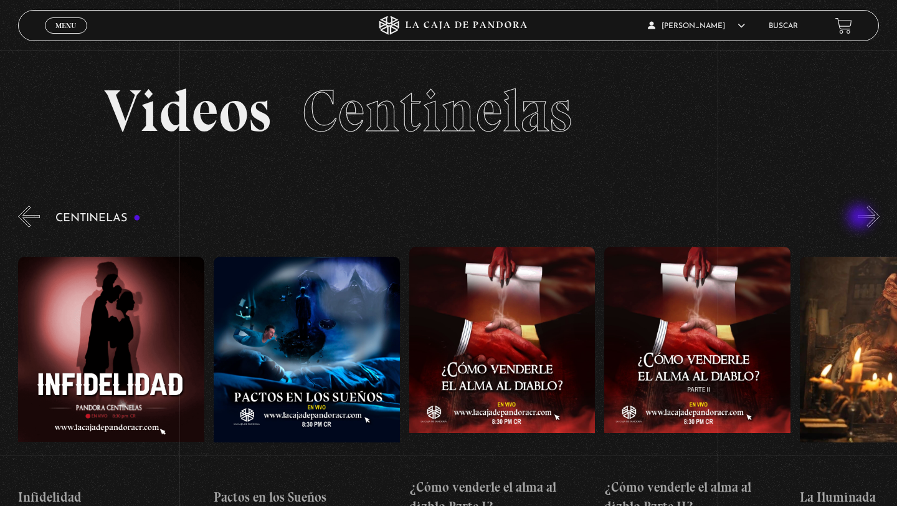
scroll to position [0, 6838]
click at [861, 218] on button "»" at bounding box center [869, 217] width 22 height 22
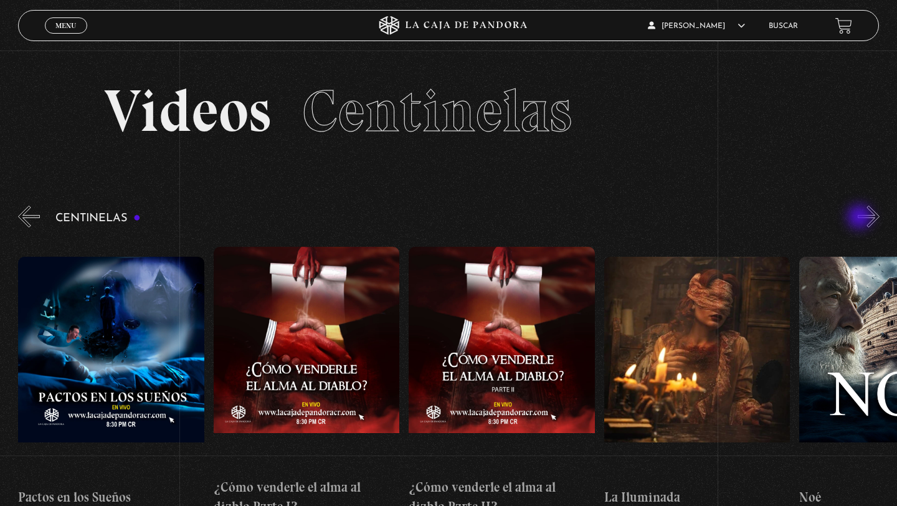
click at [861, 218] on button "»" at bounding box center [869, 217] width 22 height 22
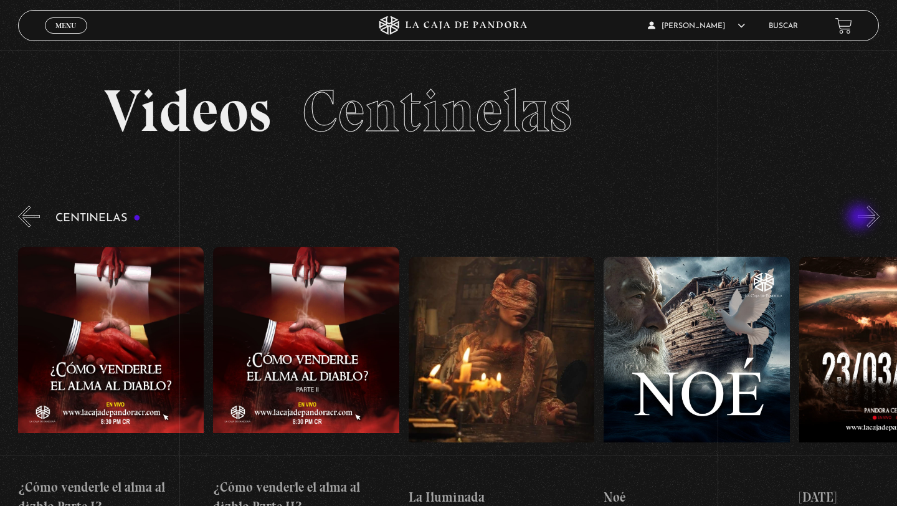
click at [861, 218] on button "»" at bounding box center [869, 217] width 22 height 22
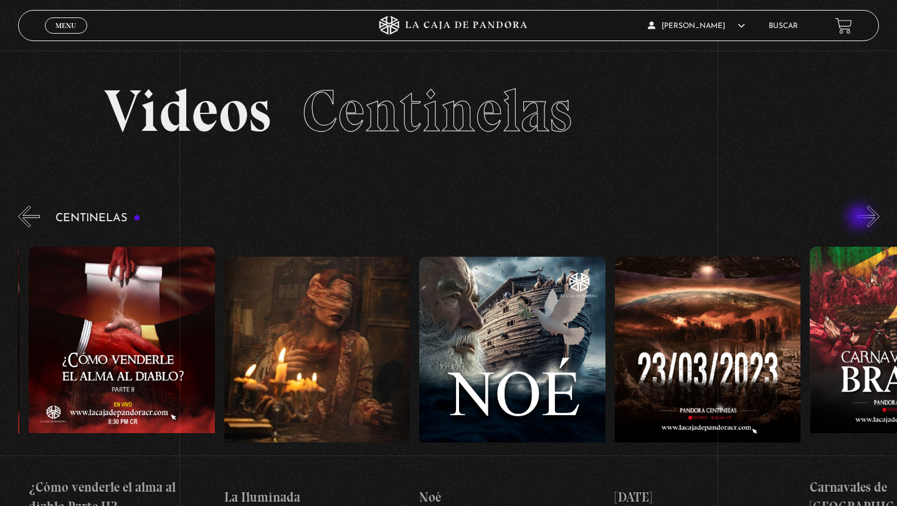
click at [861, 218] on button "»" at bounding box center [869, 217] width 22 height 22
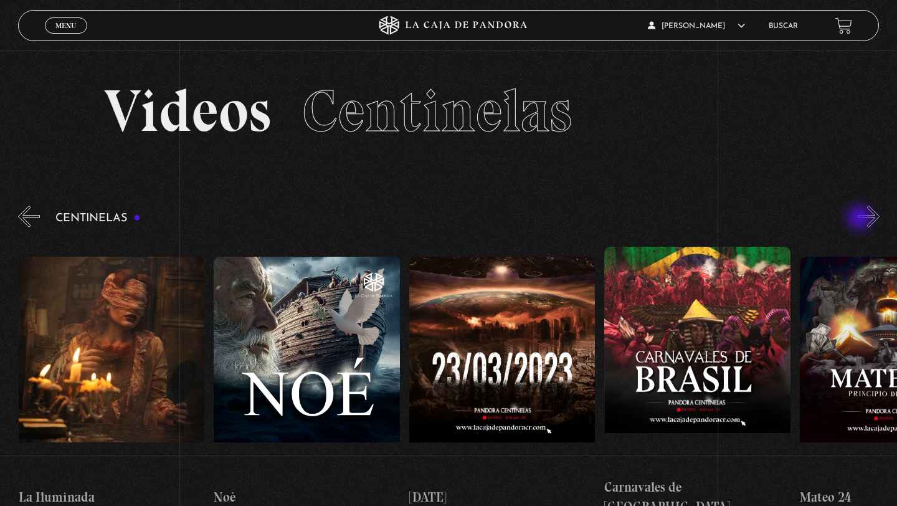
click at [861, 219] on button "»" at bounding box center [869, 217] width 22 height 22
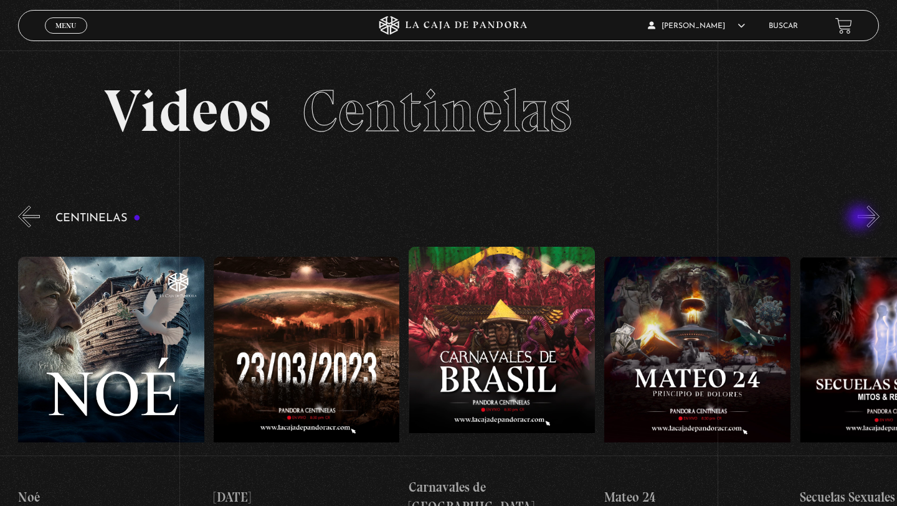
click at [861, 219] on button "»" at bounding box center [869, 217] width 22 height 22
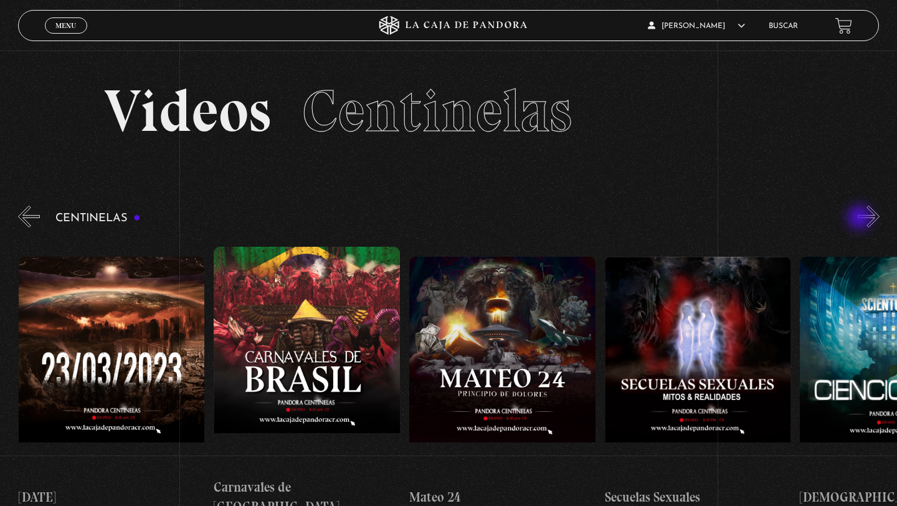
click at [861, 219] on button "»" at bounding box center [869, 217] width 22 height 22
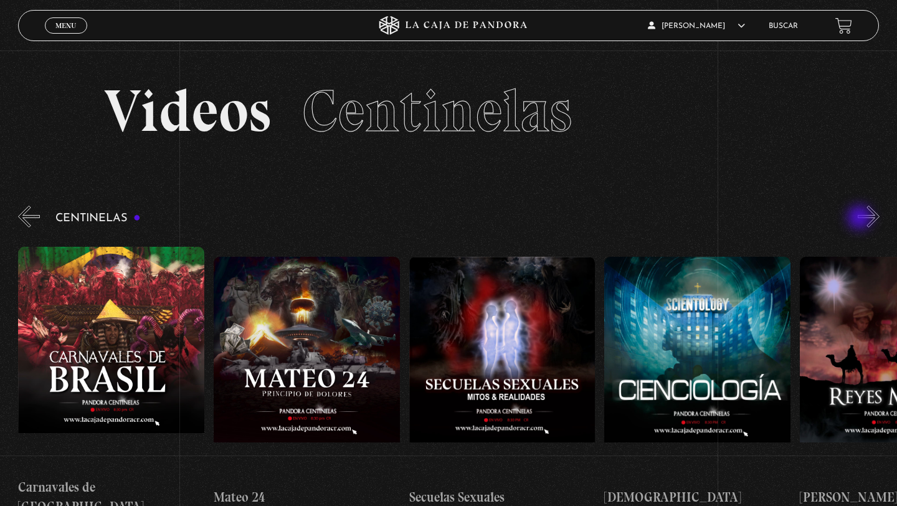
click at [861, 219] on button "»" at bounding box center [869, 217] width 22 height 22
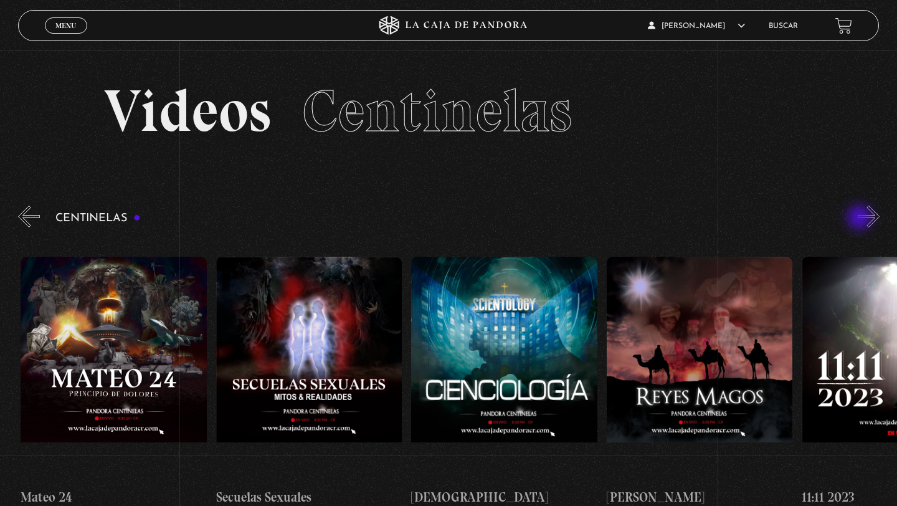
click at [861, 219] on button "»" at bounding box center [869, 217] width 22 height 22
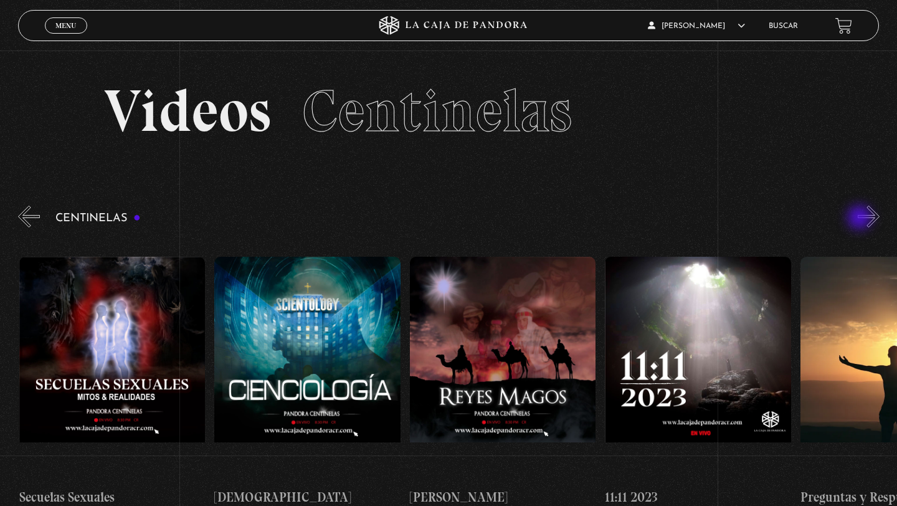
click at [861, 219] on button "»" at bounding box center [869, 217] width 22 height 22
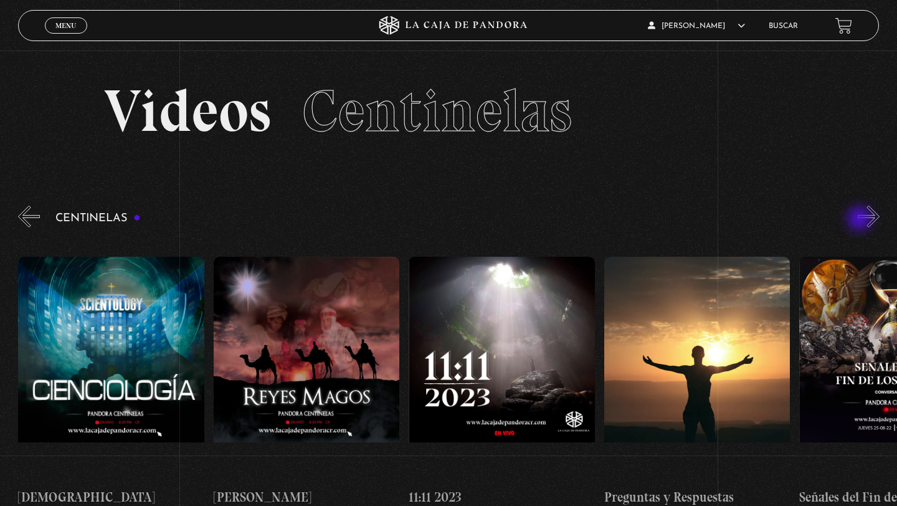
click at [861, 220] on button "»" at bounding box center [869, 217] width 22 height 22
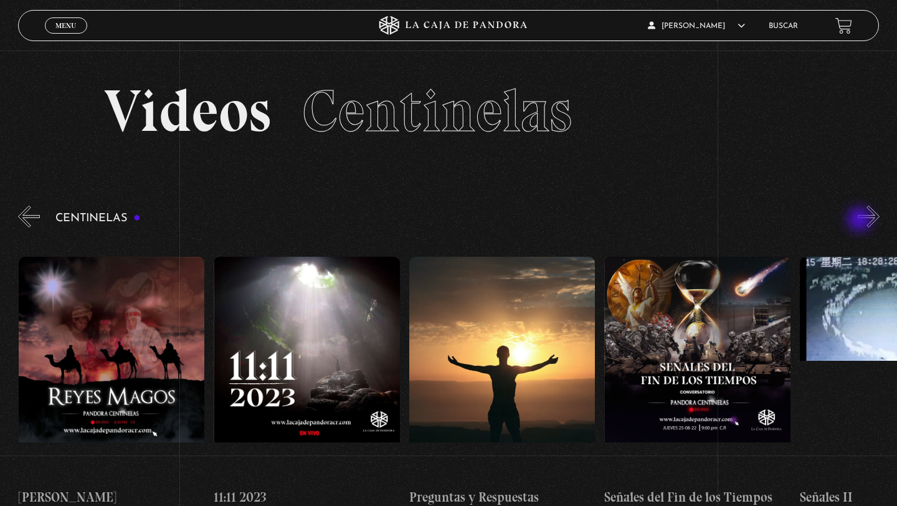
click at [861, 222] on button "»" at bounding box center [869, 217] width 22 height 22
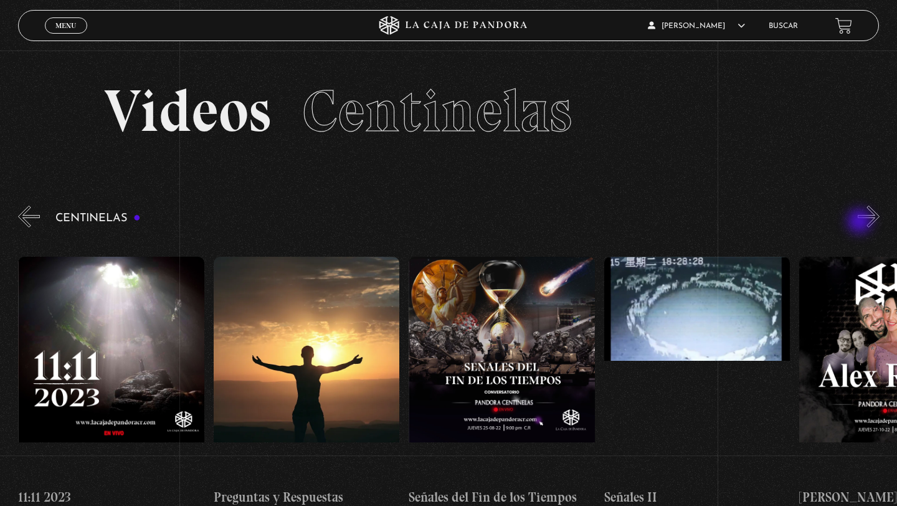
click at [861, 222] on button "»" at bounding box center [869, 217] width 22 height 22
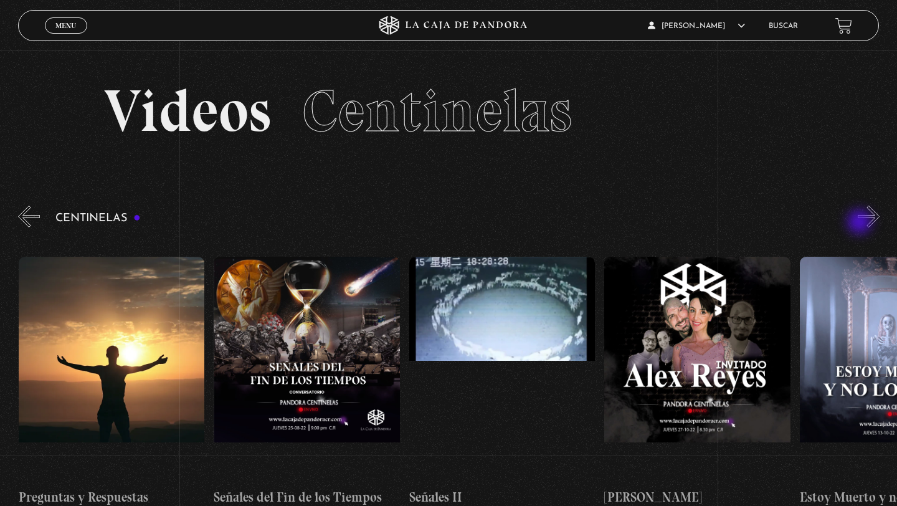
click at [861, 223] on button "»" at bounding box center [869, 217] width 22 height 22
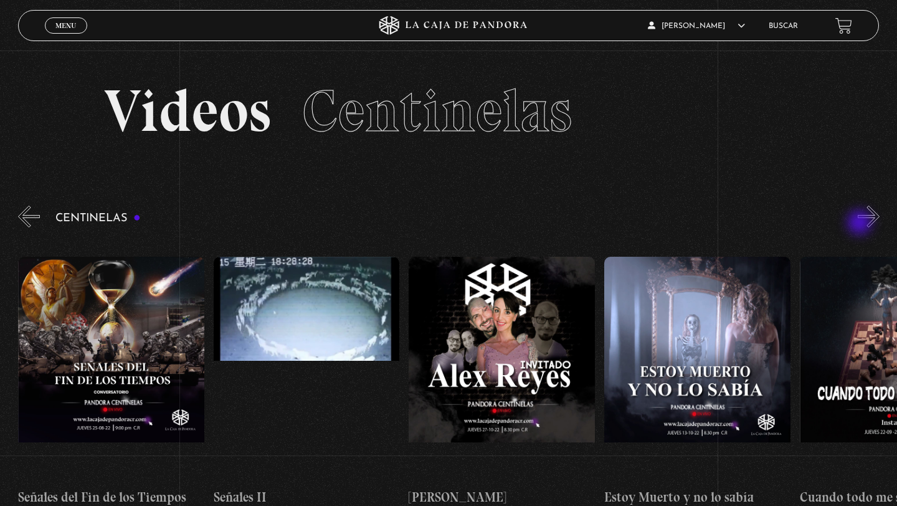
click at [861, 224] on button "»" at bounding box center [869, 217] width 22 height 22
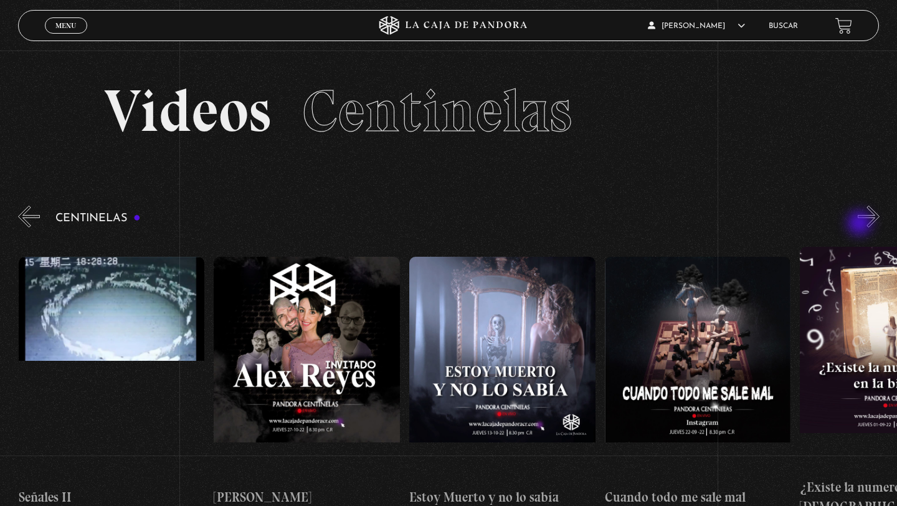
click at [861, 225] on button "»" at bounding box center [869, 217] width 22 height 22
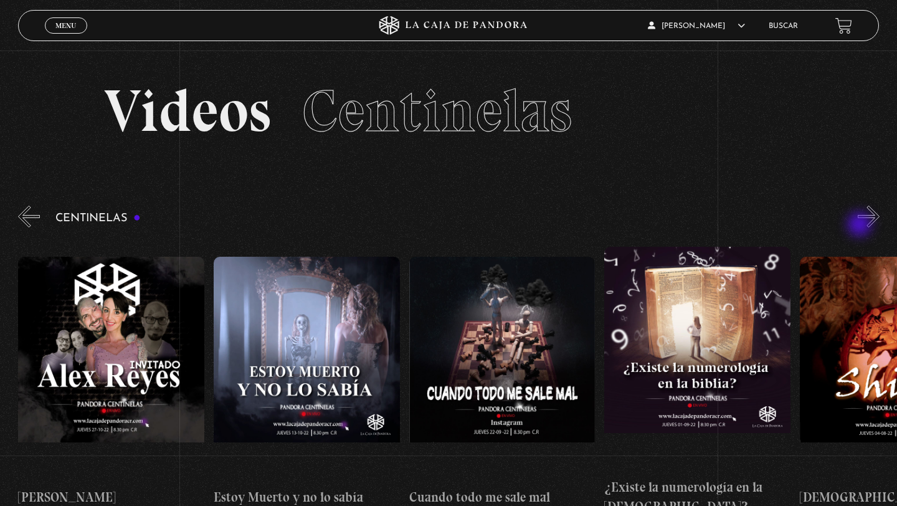
click at [861, 226] on button "»" at bounding box center [869, 217] width 22 height 22
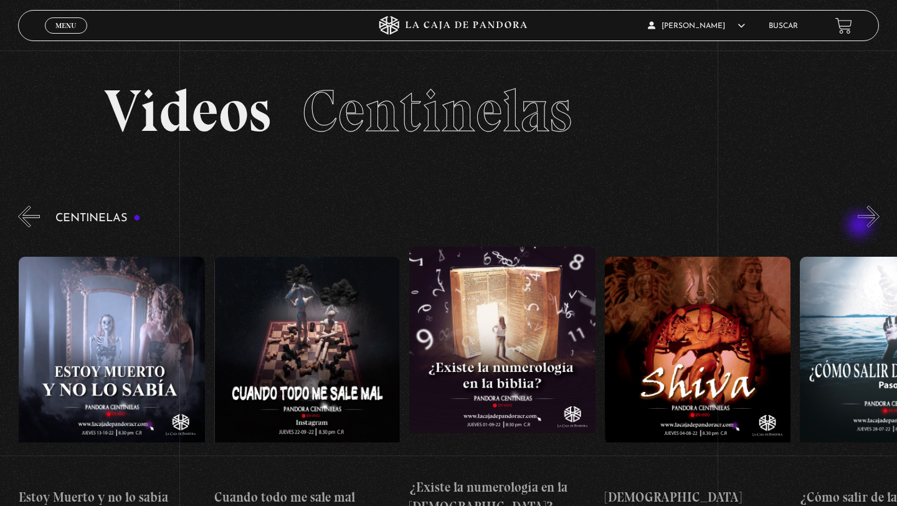
click at [861, 226] on button "»" at bounding box center [869, 217] width 22 height 22
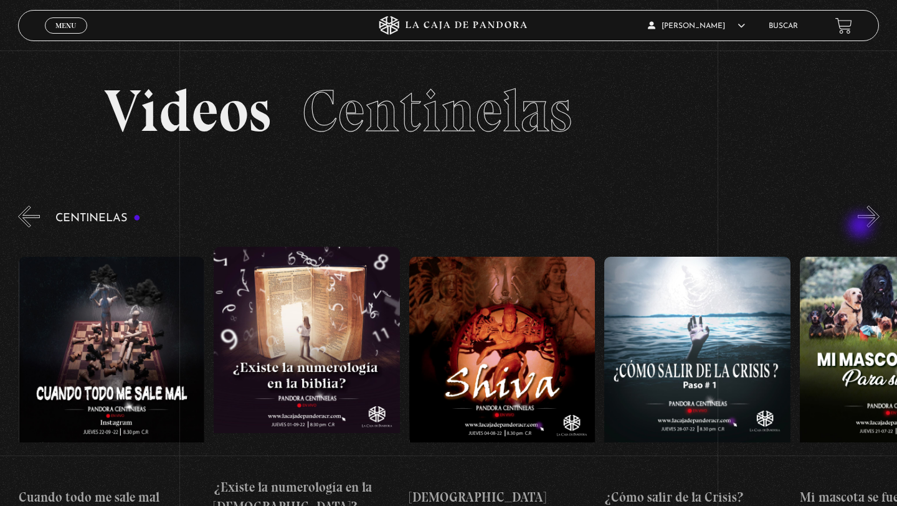
click at [862, 227] on button "»" at bounding box center [869, 217] width 22 height 22
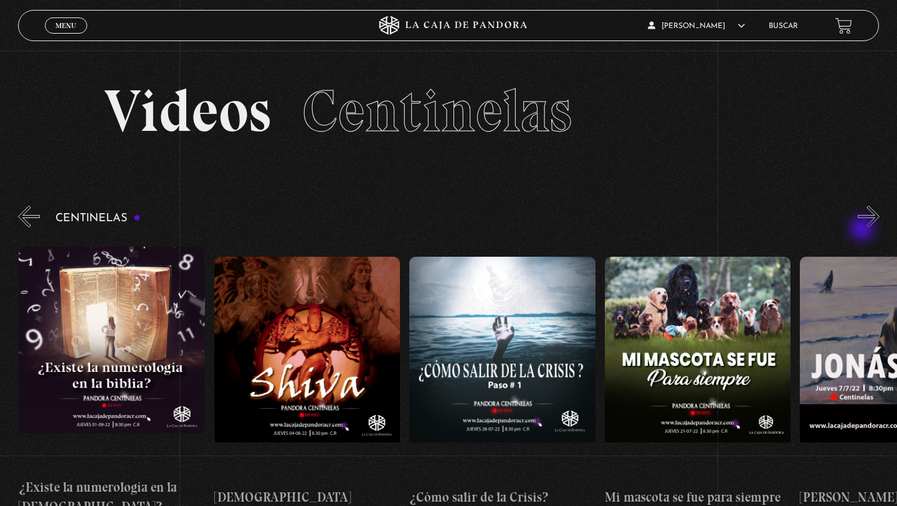
click at [864, 230] on div "Centinelas" at bounding box center [457, 364] width 879 height 323
click at [864, 231] on div "Centinelas" at bounding box center [457, 364] width 879 height 323
click at [866, 223] on button "»" at bounding box center [869, 217] width 22 height 22
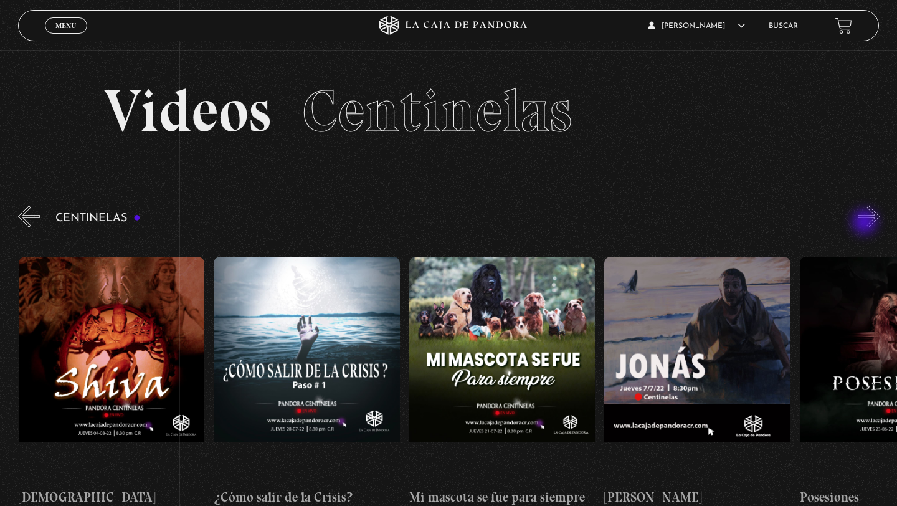
click at [866, 223] on button "»" at bounding box center [869, 217] width 22 height 22
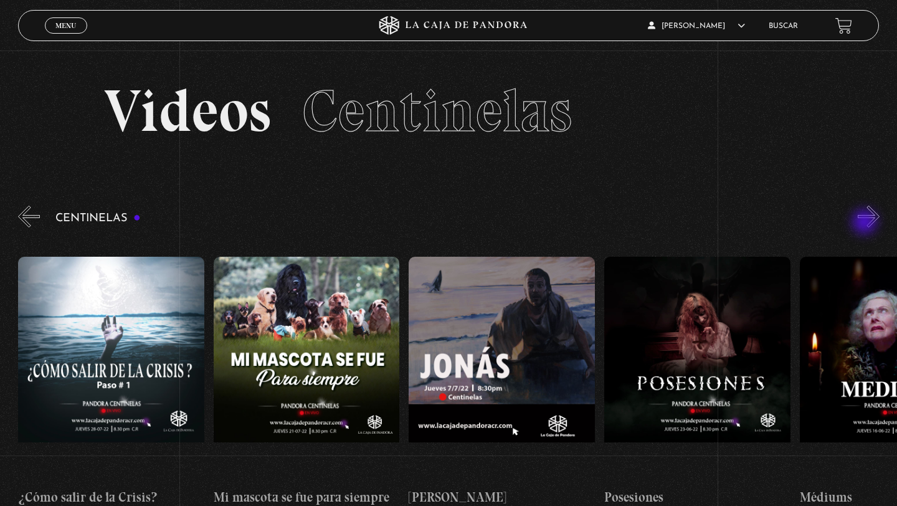
click at [866, 223] on button "»" at bounding box center [869, 217] width 22 height 22
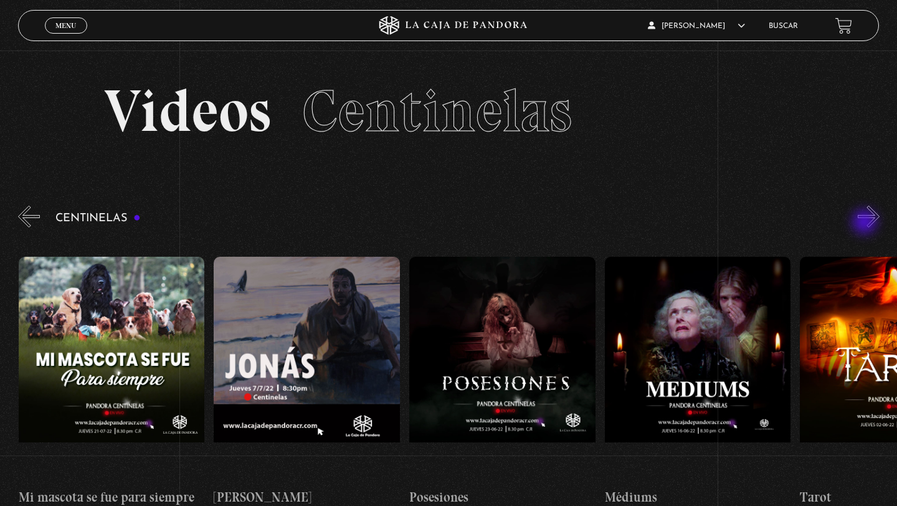
click at [866, 223] on button "»" at bounding box center [869, 217] width 22 height 22
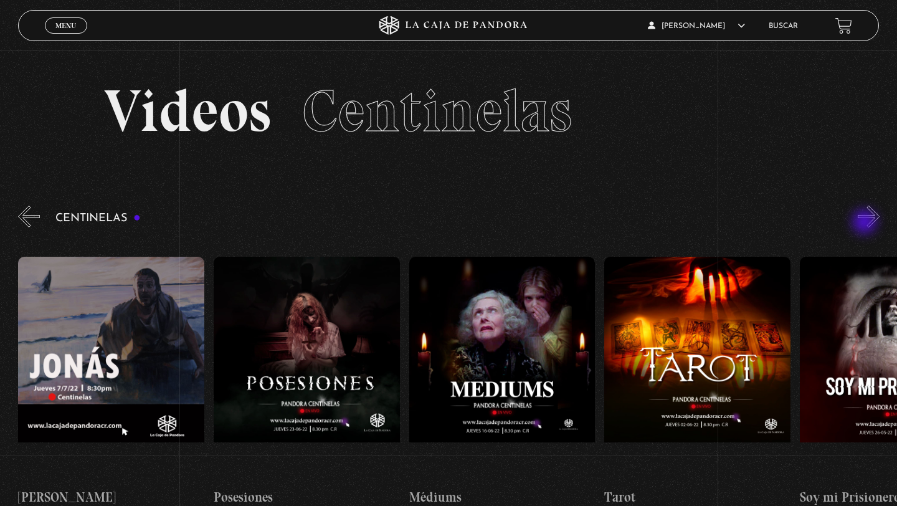
click at [866, 223] on button "»" at bounding box center [869, 217] width 22 height 22
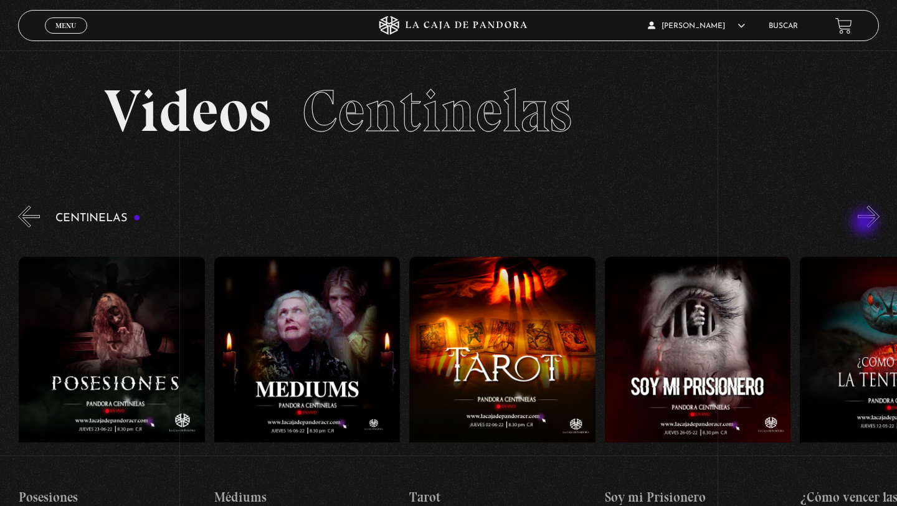
click at [866, 223] on button "»" at bounding box center [869, 217] width 22 height 22
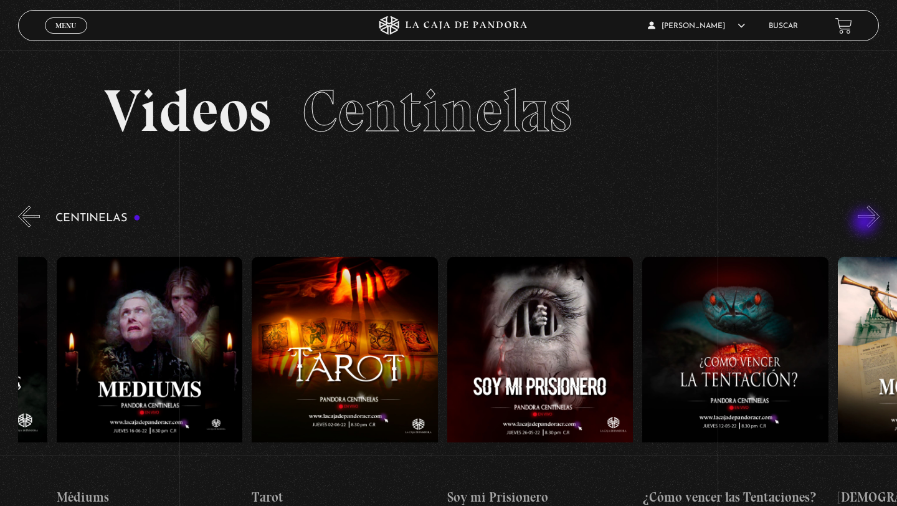
click at [866, 223] on button "»" at bounding box center [869, 217] width 22 height 22
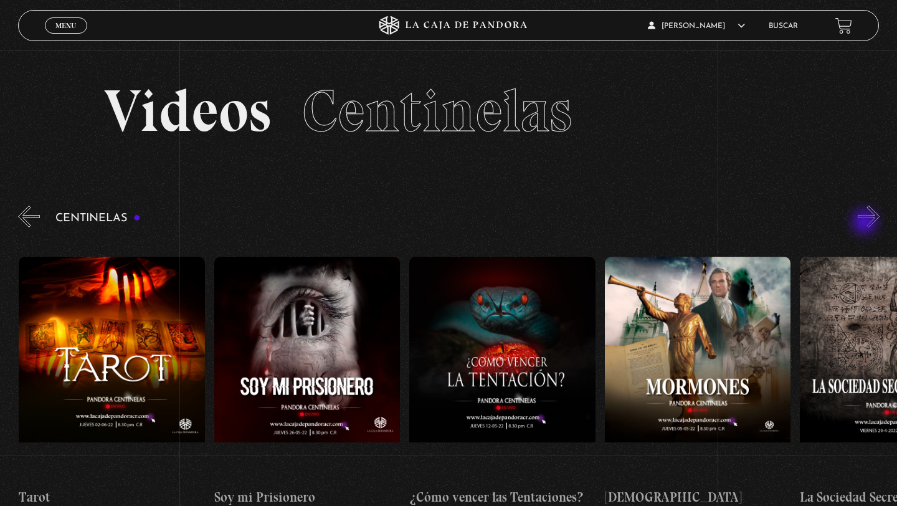
click at [866, 223] on button "»" at bounding box center [869, 217] width 22 height 22
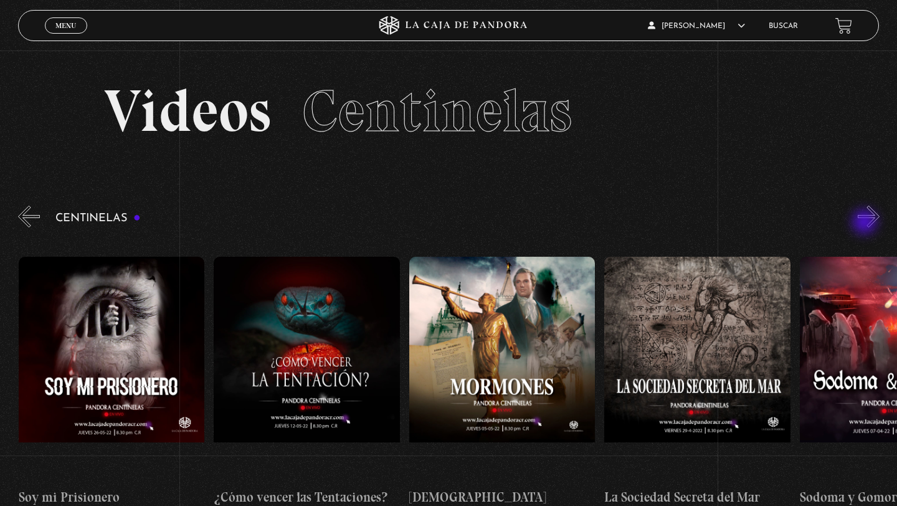
click at [866, 223] on button "»" at bounding box center [869, 217] width 22 height 22
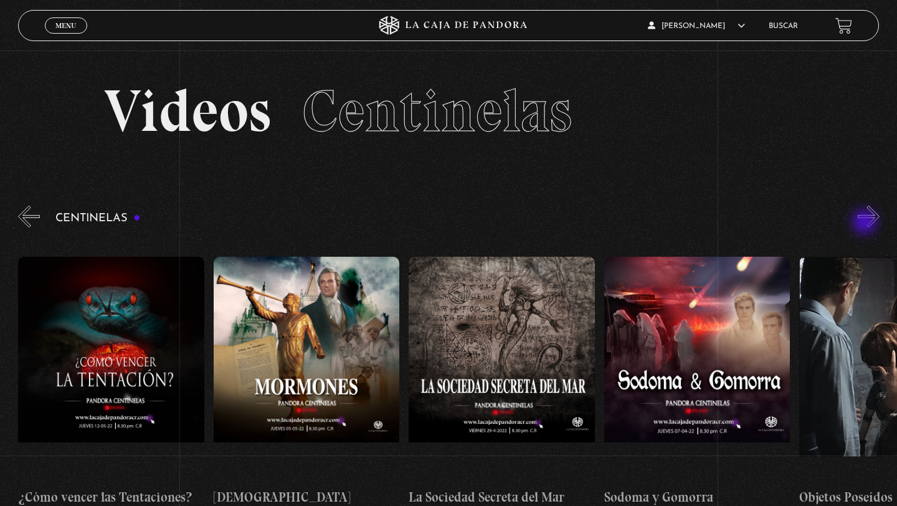
click at [866, 223] on button "»" at bounding box center [869, 217] width 22 height 22
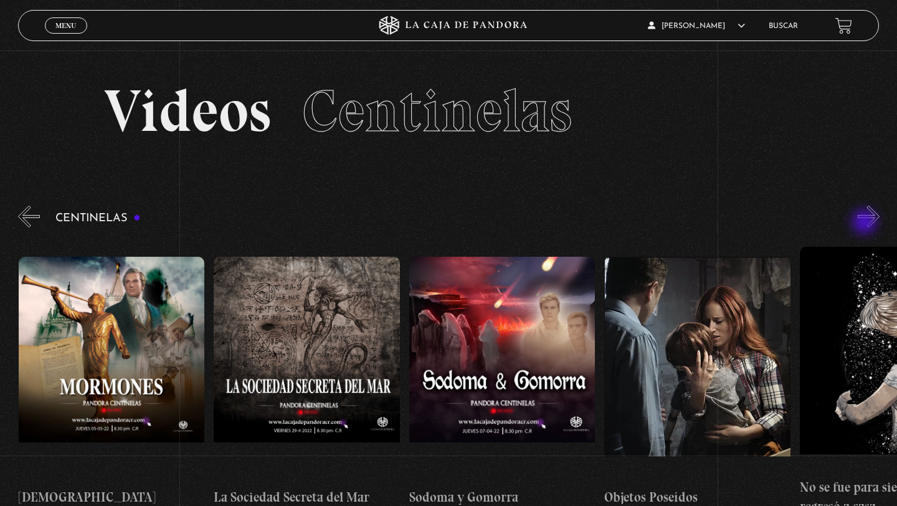
click at [866, 223] on button "»" at bounding box center [869, 217] width 22 height 22
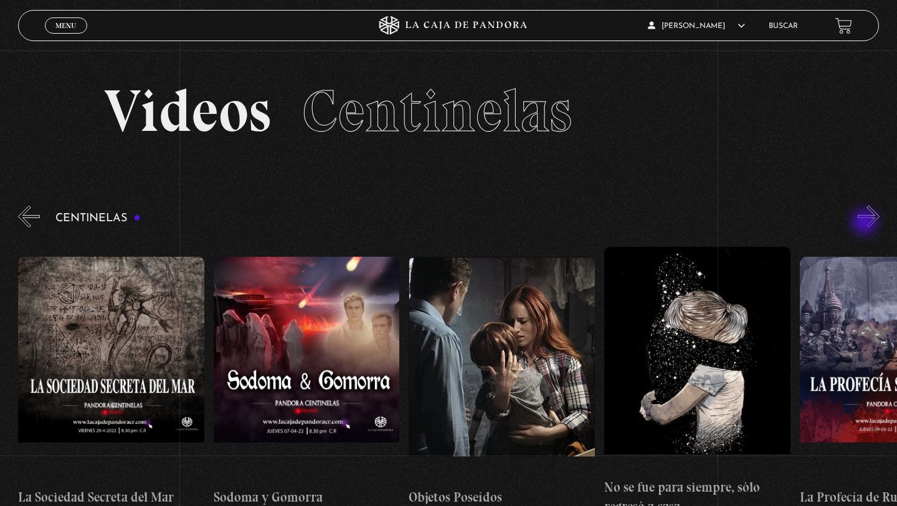
click at [866, 223] on button "»" at bounding box center [869, 217] width 22 height 22
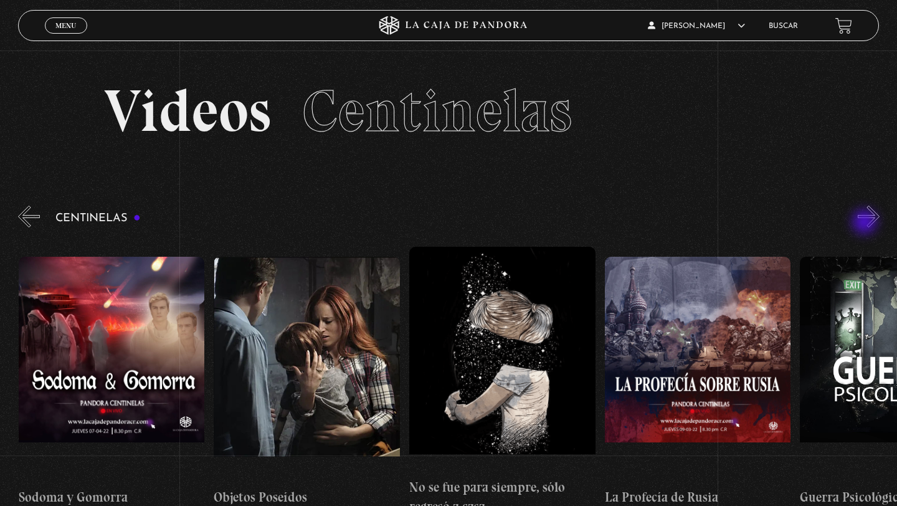
click at [866, 223] on button "»" at bounding box center [869, 217] width 22 height 22
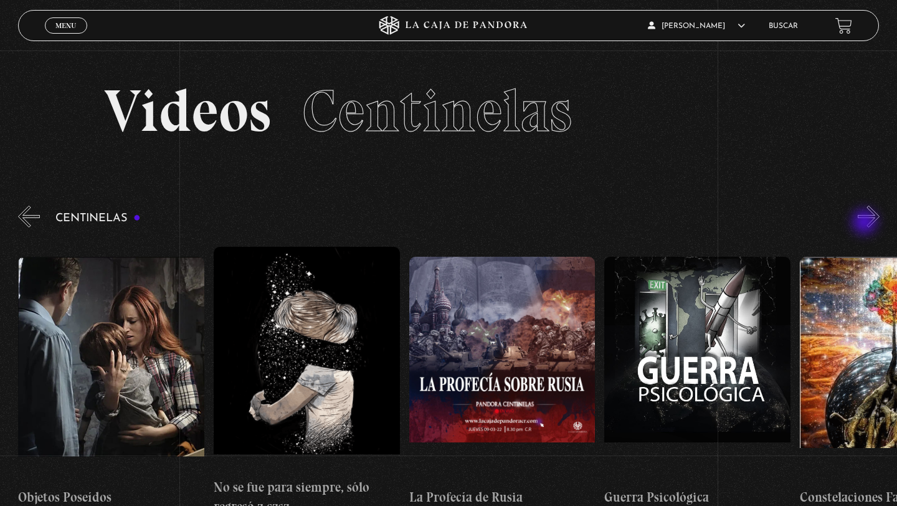
click at [866, 223] on button "»" at bounding box center [869, 217] width 22 height 22
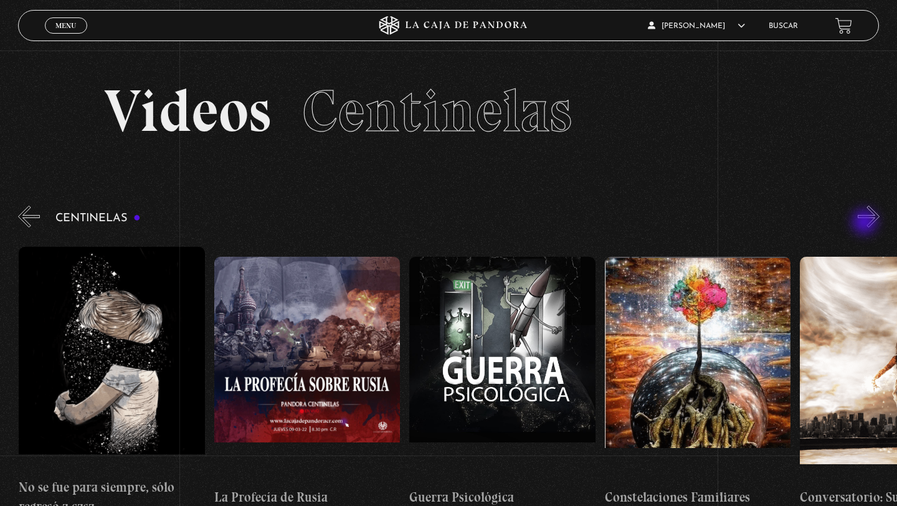
click at [866, 223] on button "»" at bounding box center [869, 217] width 22 height 22
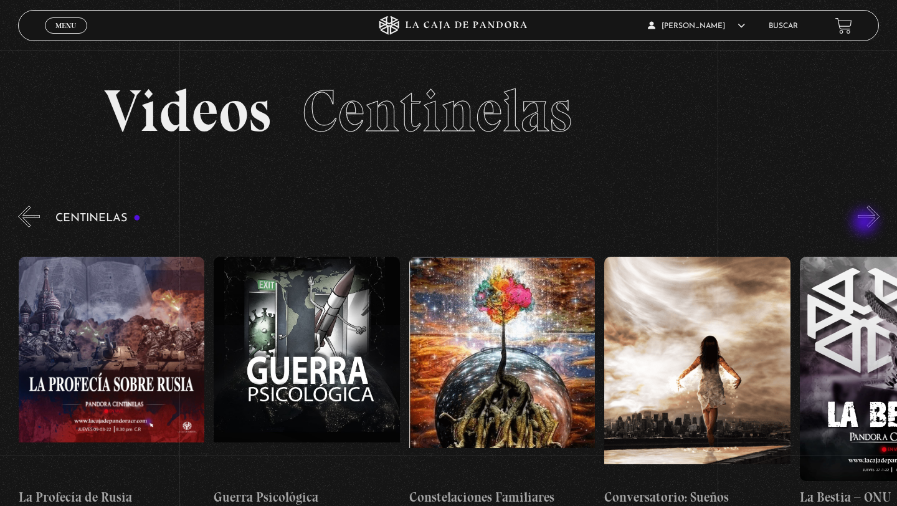
click at [866, 223] on button "»" at bounding box center [869, 217] width 22 height 22
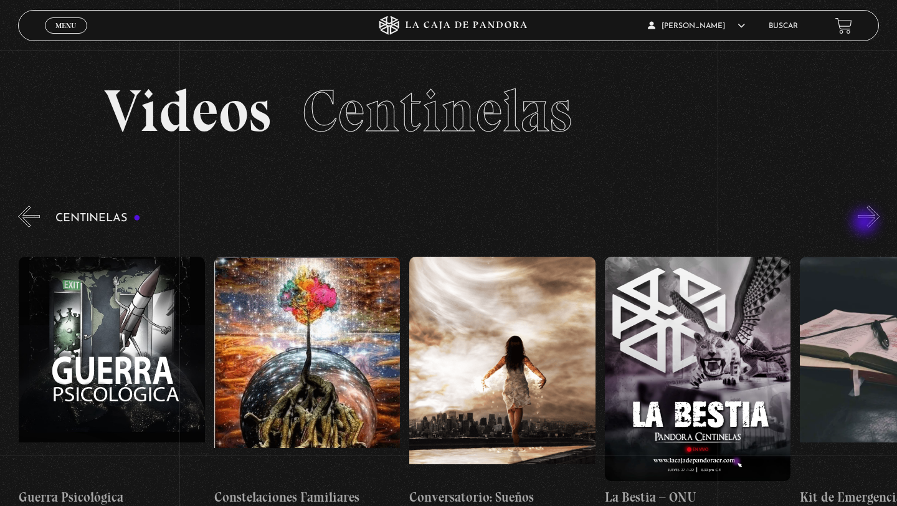
click at [866, 223] on button "»" at bounding box center [869, 217] width 22 height 22
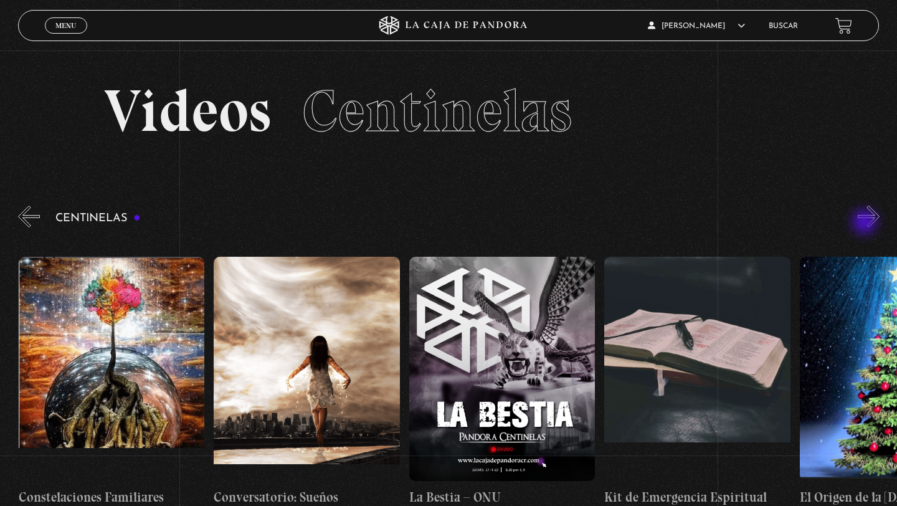
click at [866, 223] on button "»" at bounding box center [869, 217] width 22 height 22
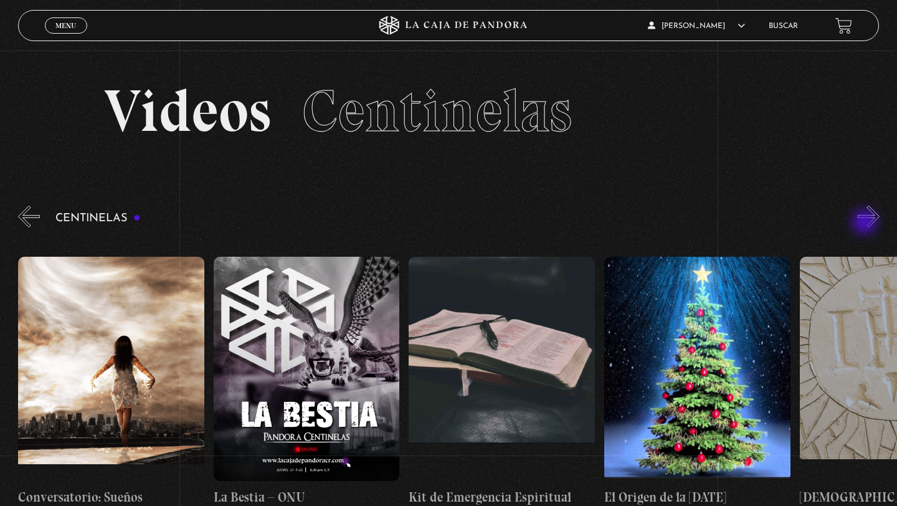
click at [866, 223] on button "»" at bounding box center [869, 217] width 22 height 22
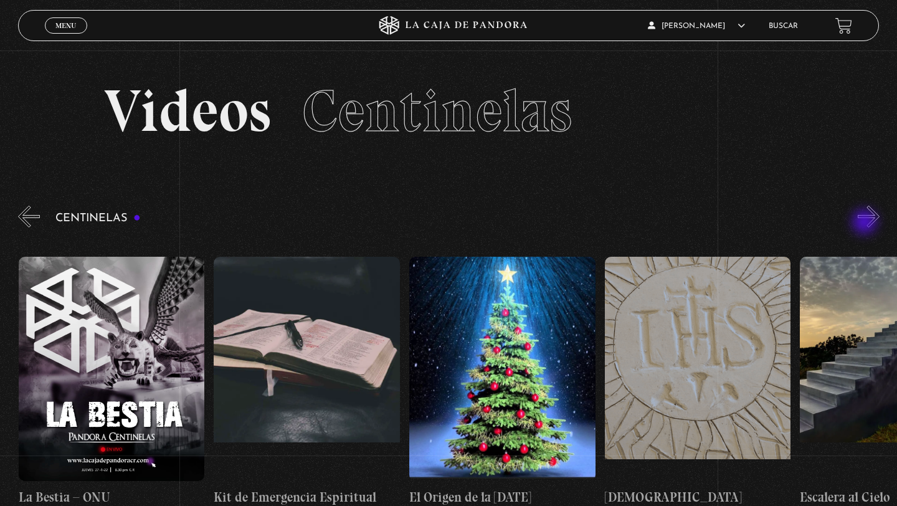
click at [866, 223] on button "»" at bounding box center [869, 217] width 22 height 22
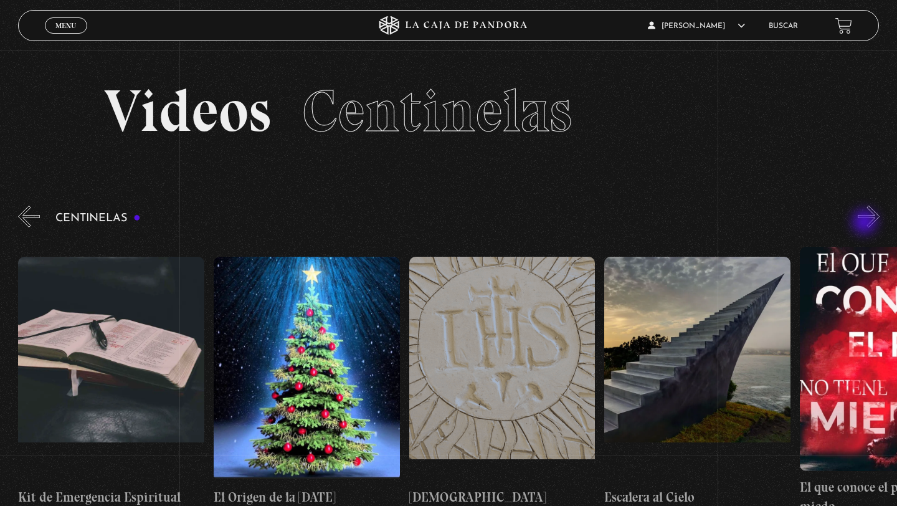
click at [866, 223] on button "»" at bounding box center [869, 217] width 22 height 22
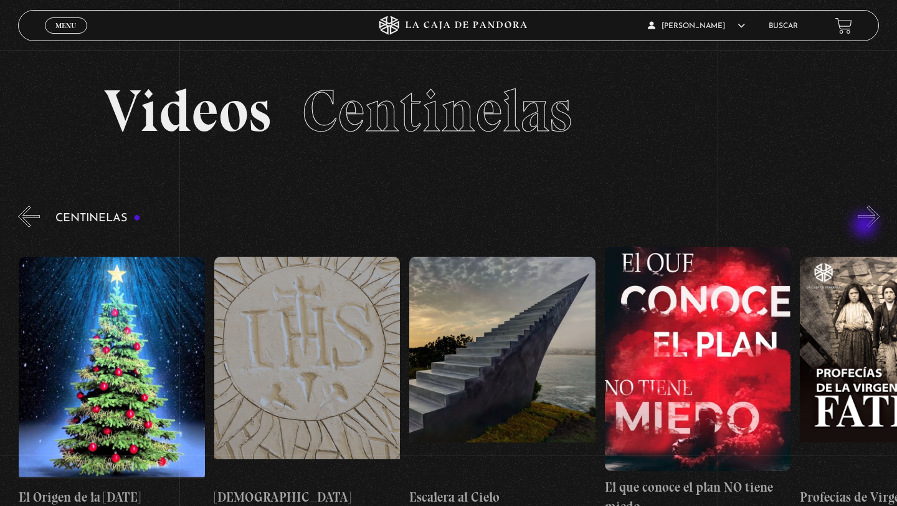
click at [866, 226] on button "»" at bounding box center [869, 217] width 22 height 22
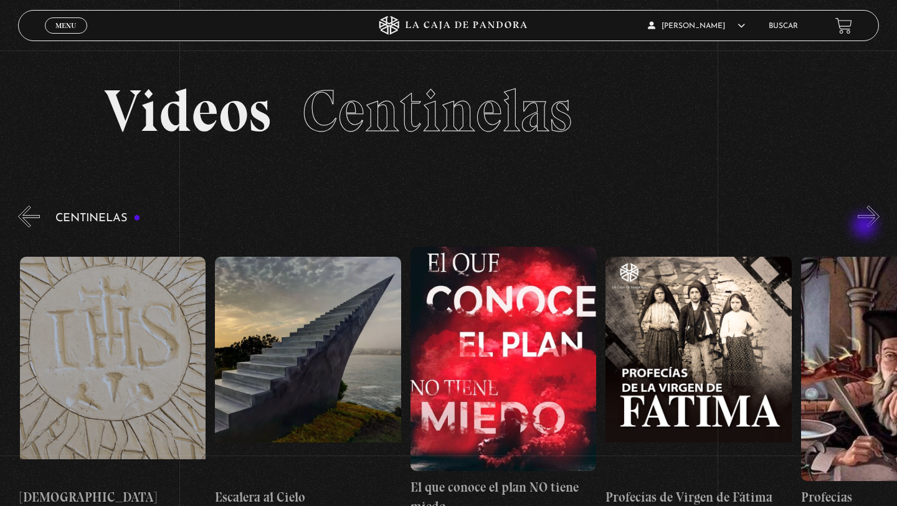
click at [866, 227] on button "»" at bounding box center [869, 217] width 22 height 22
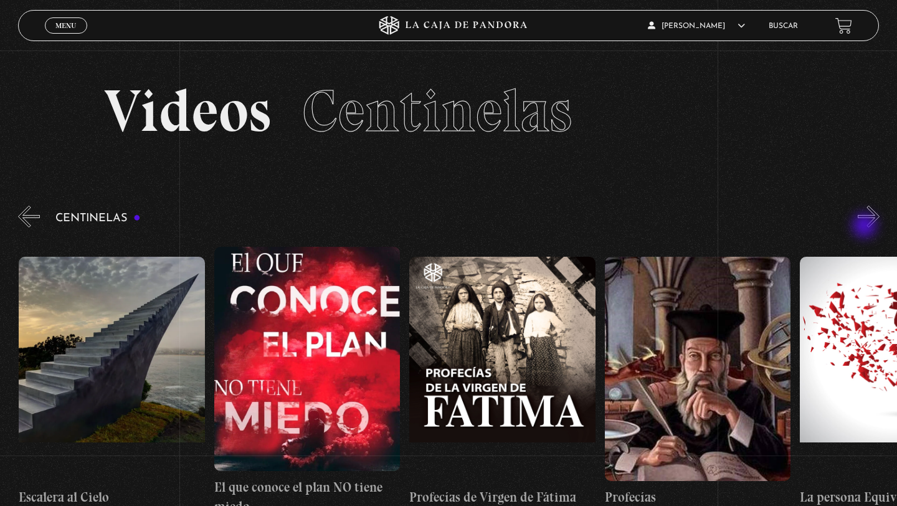
click at [866, 227] on button "»" at bounding box center [869, 217] width 22 height 22
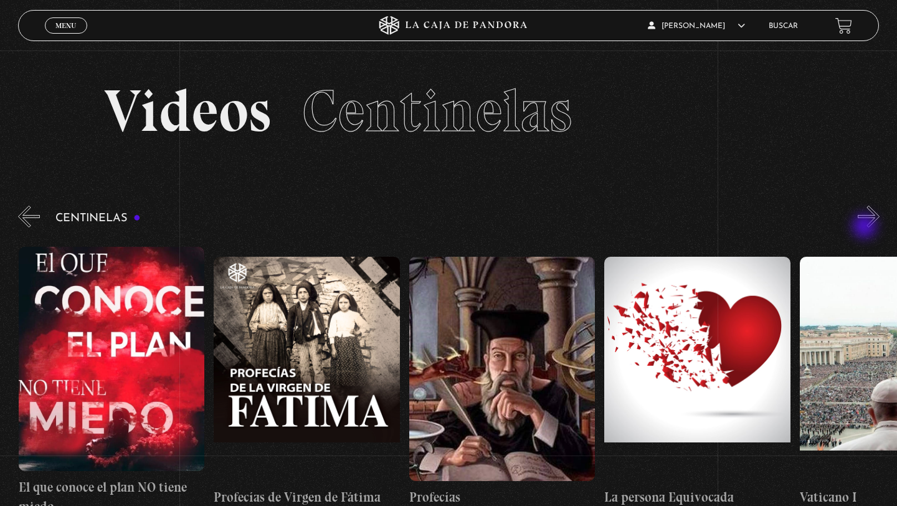
click at [866, 227] on button "»" at bounding box center [869, 217] width 22 height 22
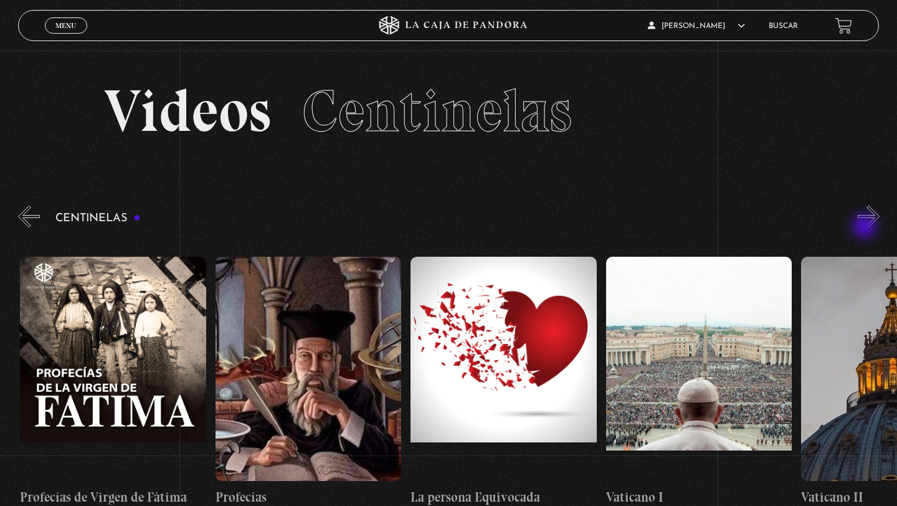
click at [866, 227] on button "»" at bounding box center [869, 217] width 22 height 22
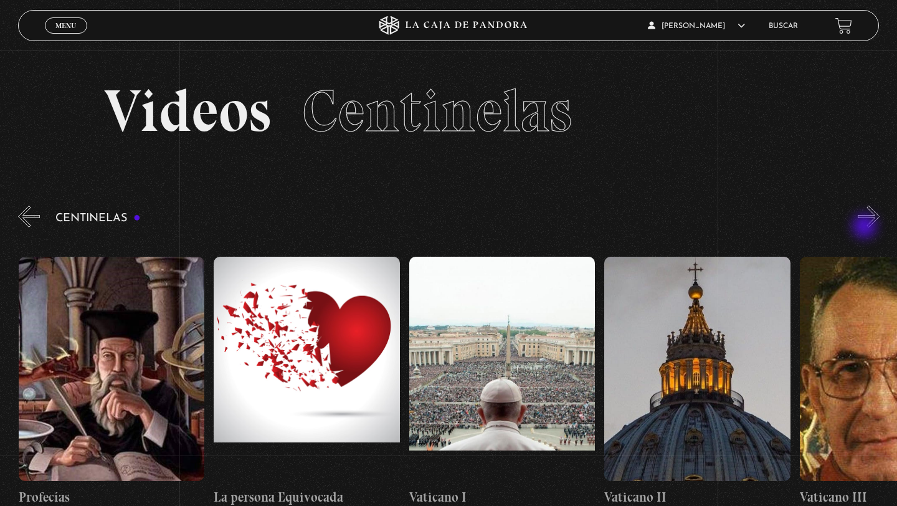
click at [866, 227] on button "»" at bounding box center [869, 217] width 22 height 22
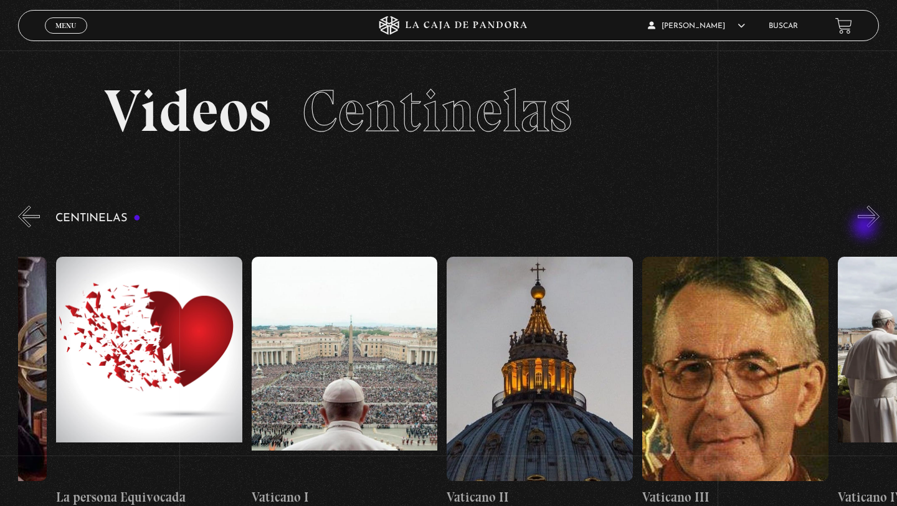
click at [866, 227] on button "»" at bounding box center [869, 217] width 22 height 22
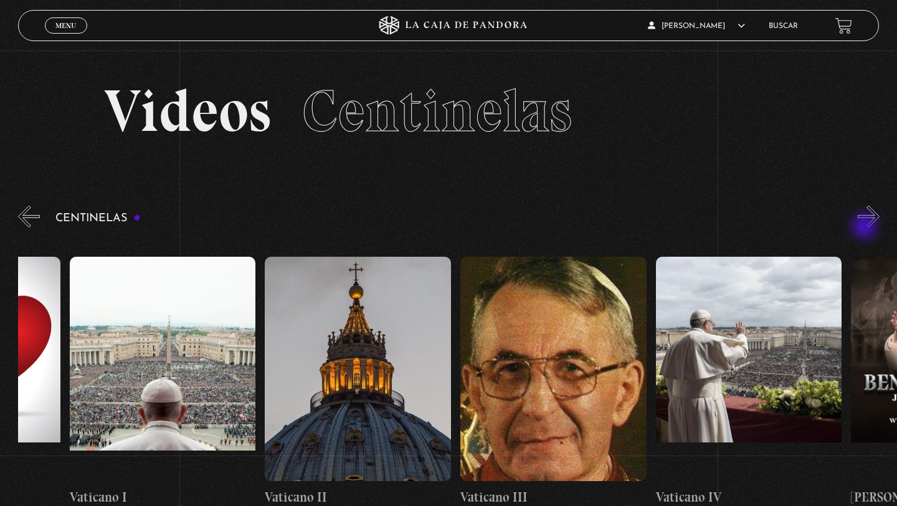
click at [866, 227] on button "»" at bounding box center [869, 217] width 22 height 22
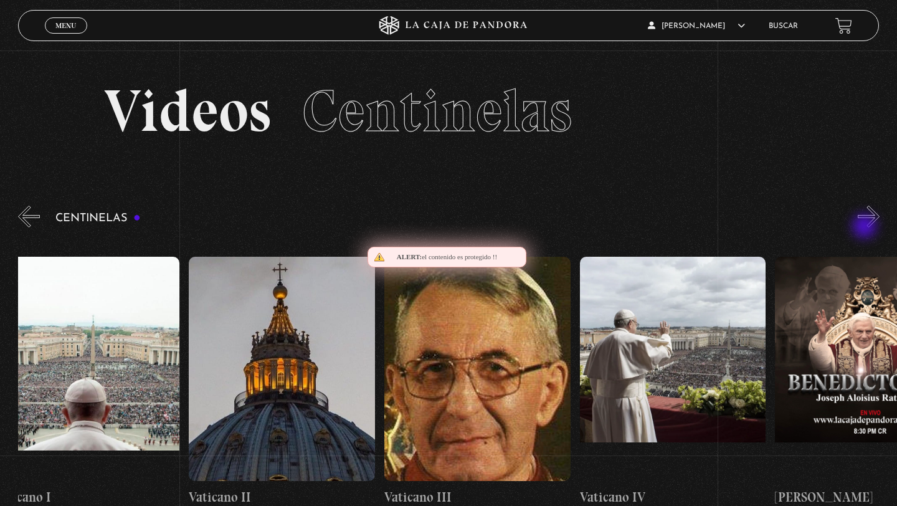
click at [866, 227] on button "»" at bounding box center [869, 217] width 22 height 22
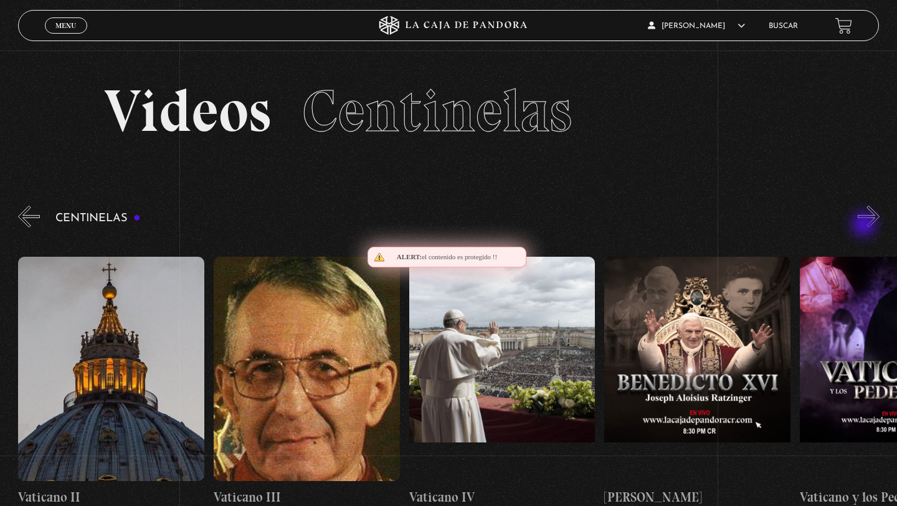
click at [866, 226] on button "»" at bounding box center [869, 217] width 22 height 22
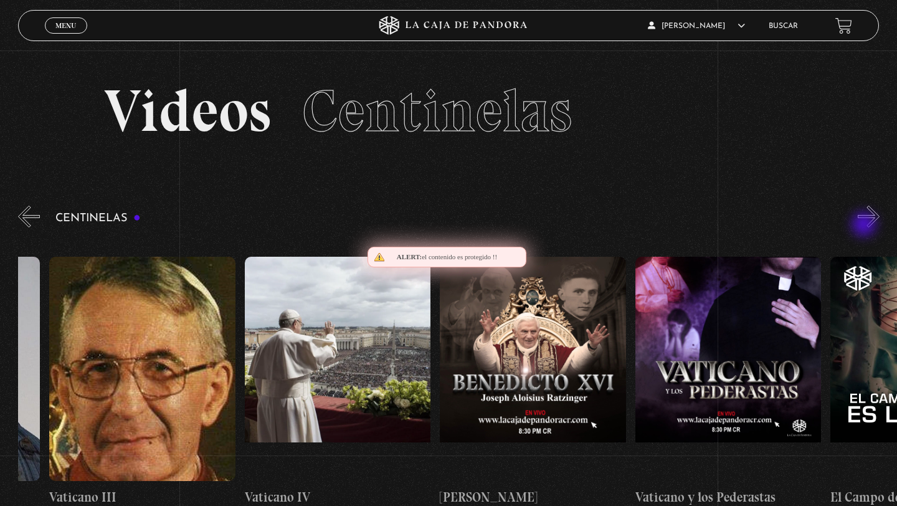
click at [866, 226] on button "»" at bounding box center [869, 217] width 22 height 22
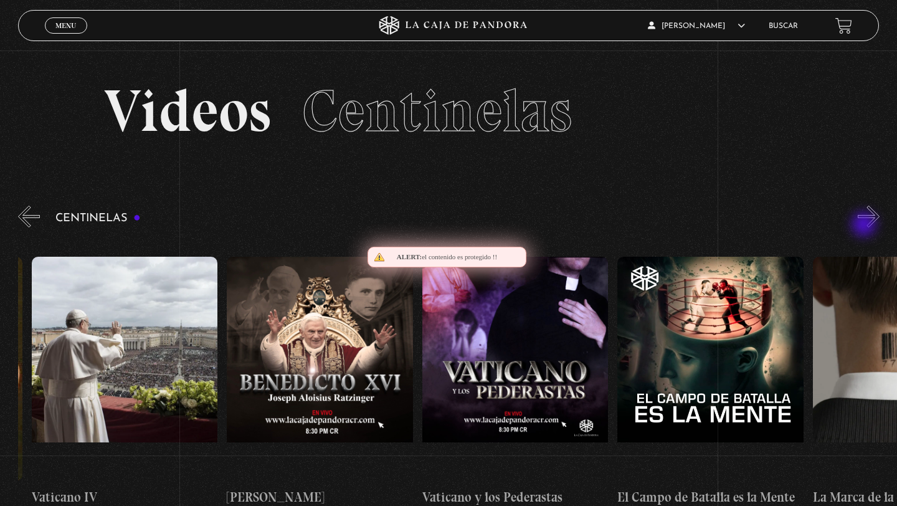
click at [866, 226] on button "»" at bounding box center [869, 217] width 22 height 22
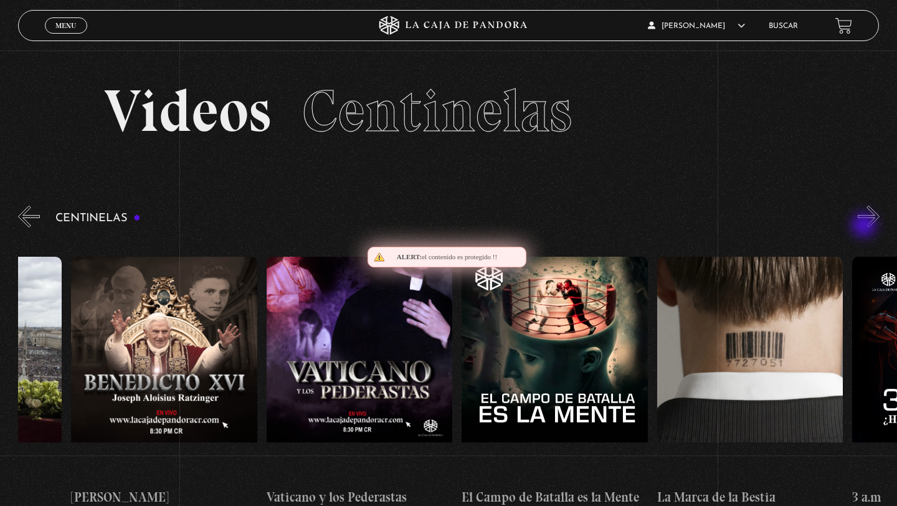
click at [866, 226] on button "»" at bounding box center [869, 217] width 22 height 22
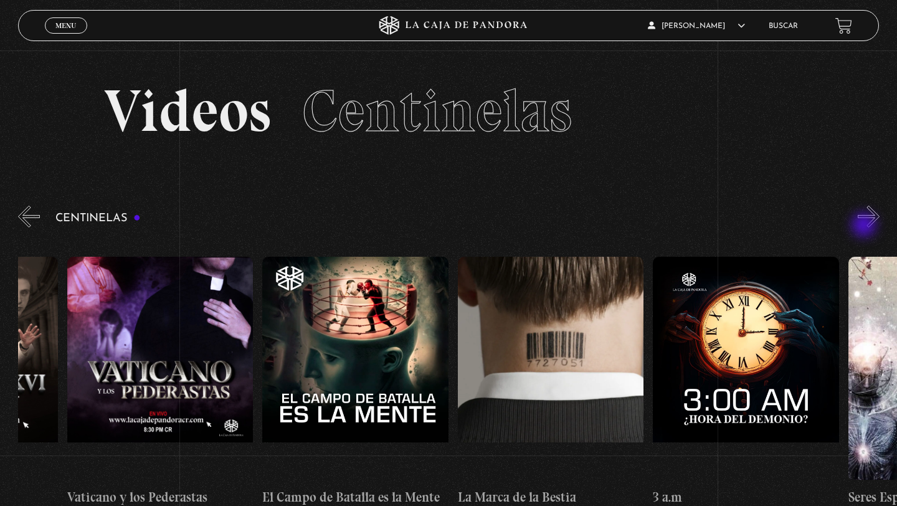
click at [866, 226] on button "»" at bounding box center [869, 217] width 22 height 22
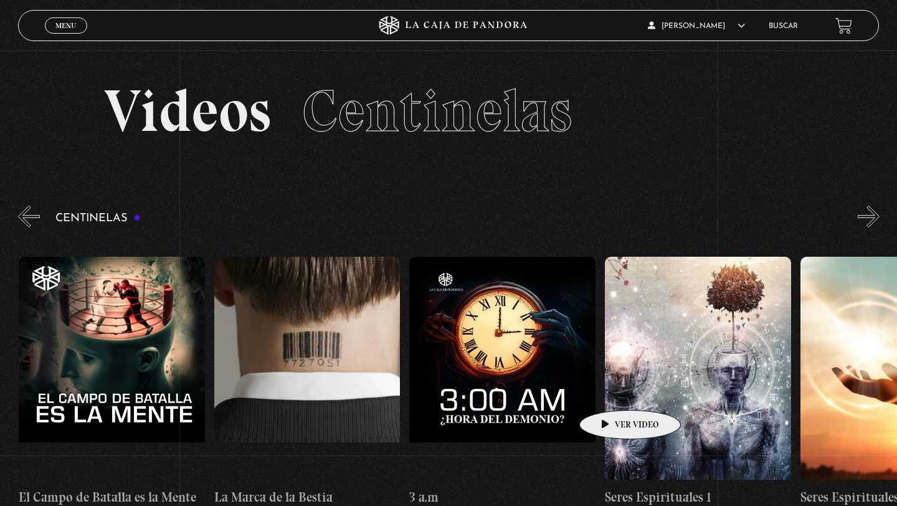
scroll to position [0, 17194]
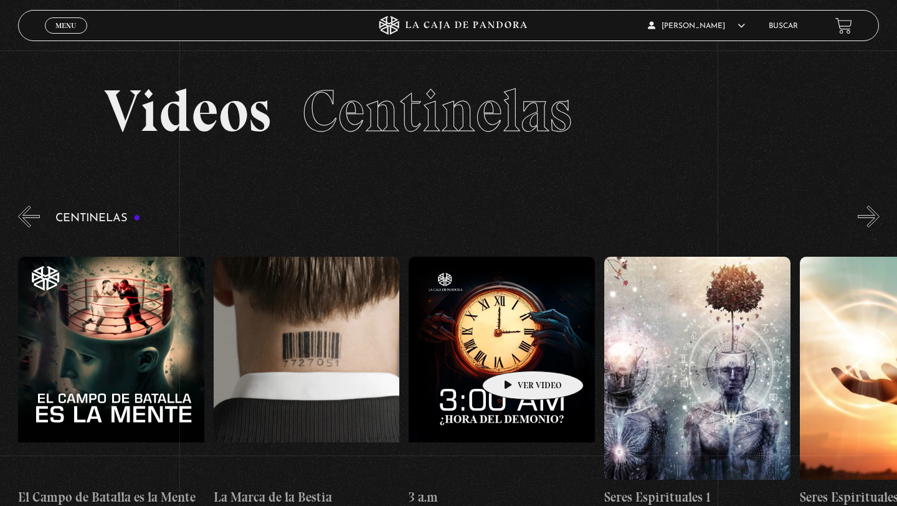
click at [513, 352] on figure at bounding box center [502, 369] width 186 height 224
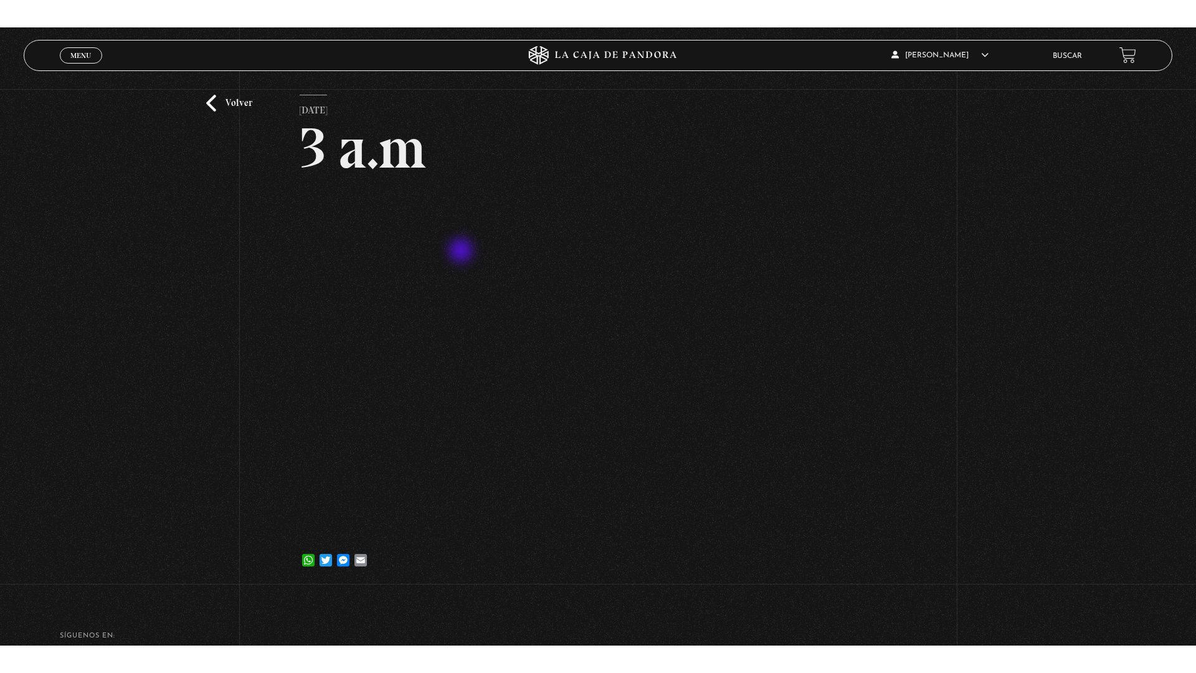
scroll to position [57, 0]
